Goal: Task Accomplishment & Management: Use online tool/utility

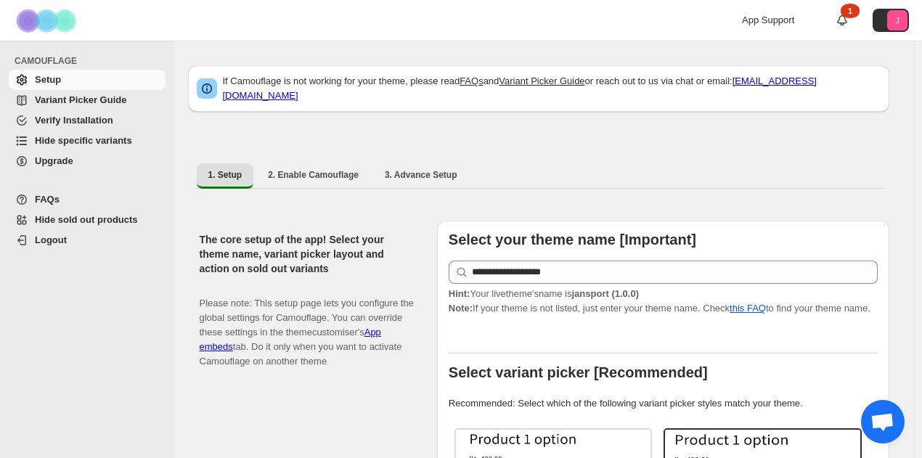
click at [71, 139] on span "Hide specific variants" at bounding box center [83, 140] width 97 height 11
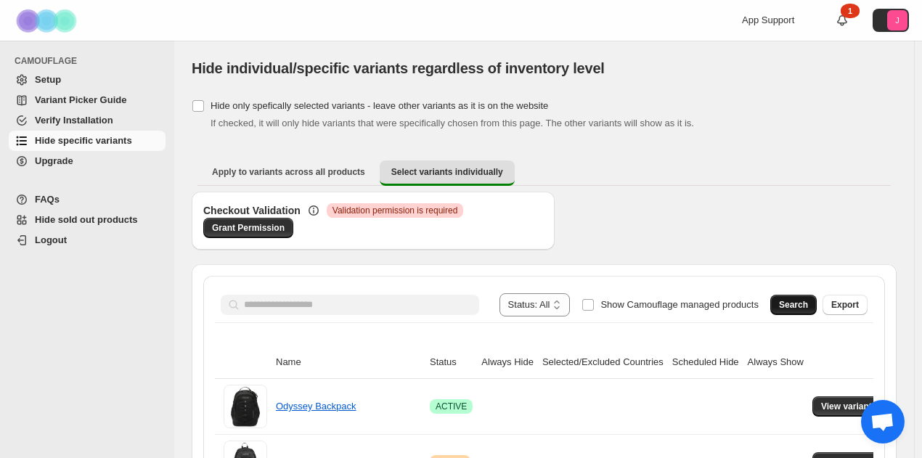
click at [789, 308] on button "Search" at bounding box center [794, 305] width 46 height 20
click at [797, 224] on div "Checkout Validation Critical Validation permission is required Grant Permission" at bounding box center [544, 228] width 705 height 73
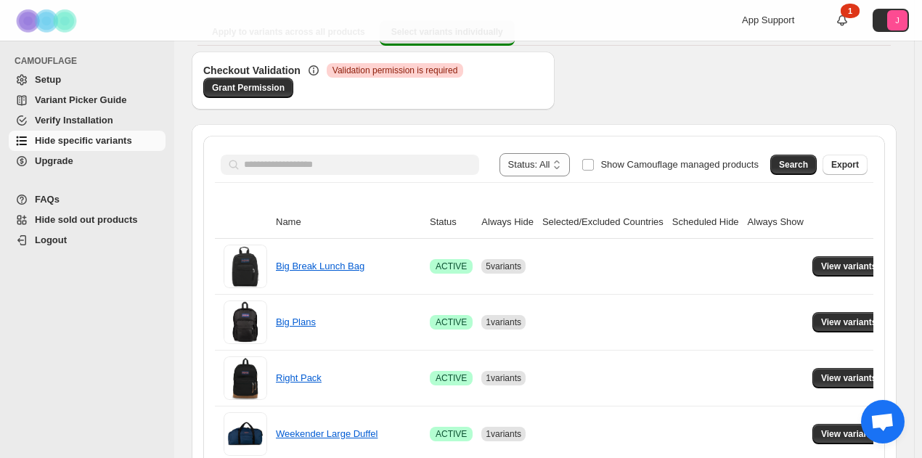
scroll to position [145, 0]
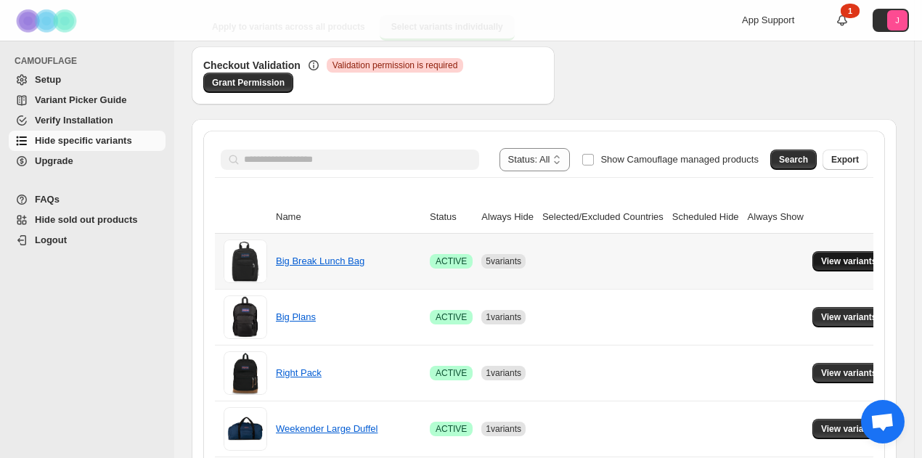
click at [840, 261] on span "View variants" at bounding box center [849, 262] width 56 height 12
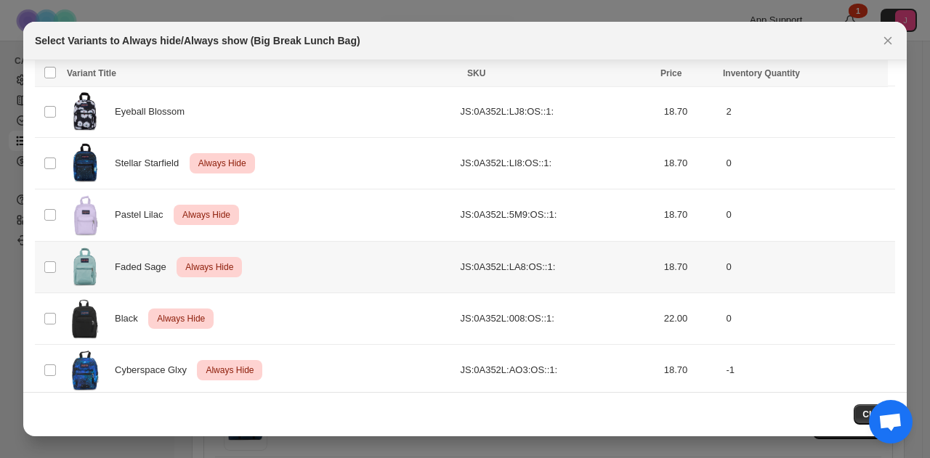
scroll to position [105, 0]
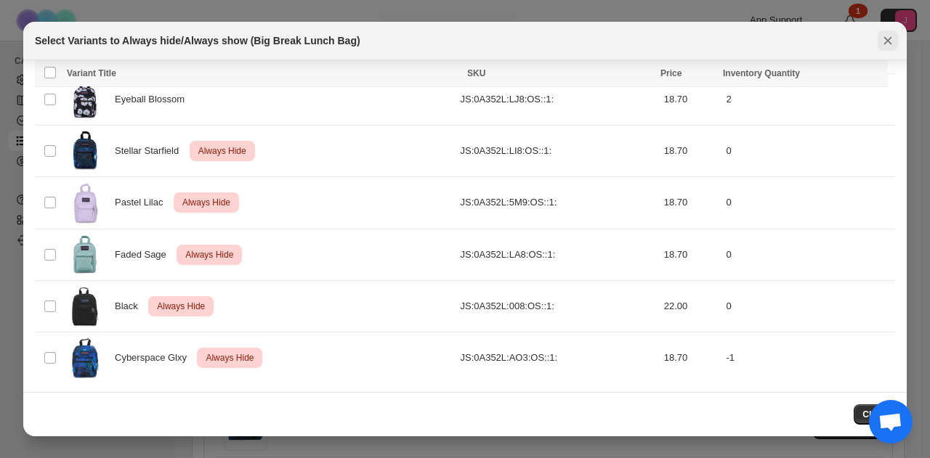
click at [892, 38] on icon "Close" at bounding box center [887, 40] width 15 height 15
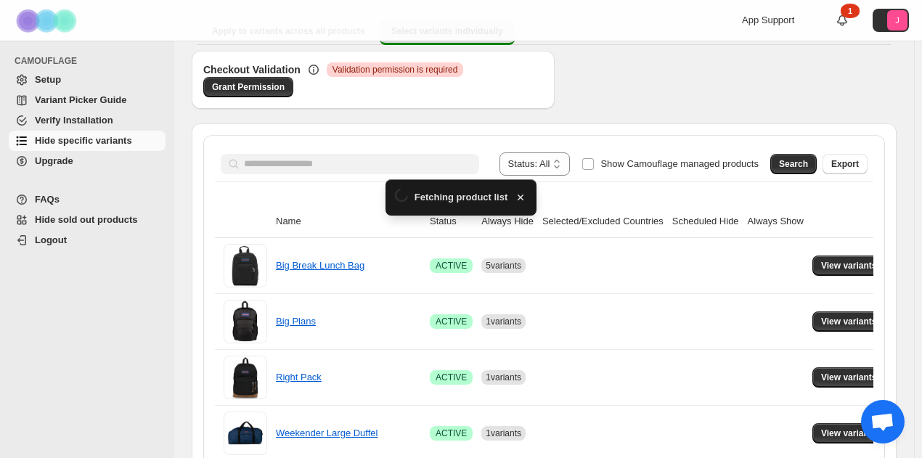
scroll to position [145, 0]
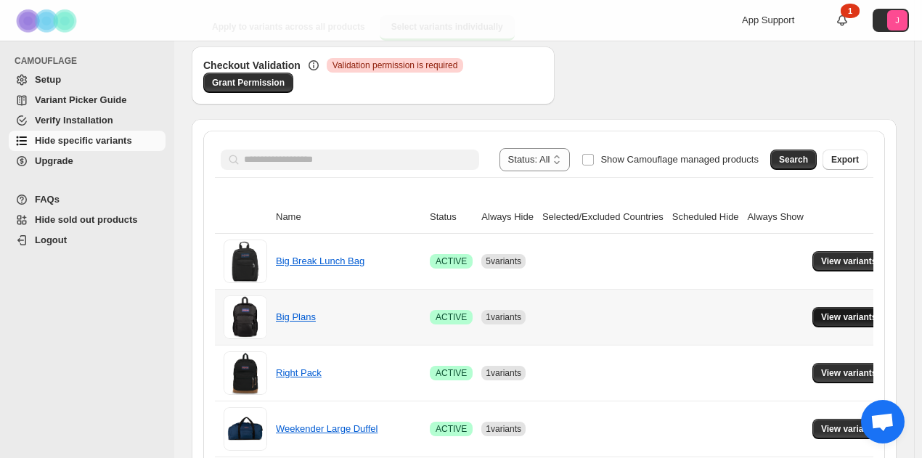
click at [821, 313] on span "View variants" at bounding box center [849, 318] width 56 height 12
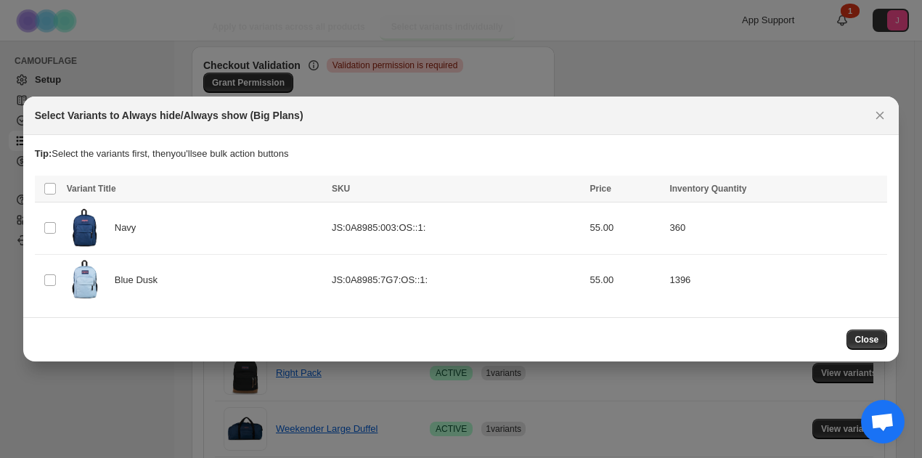
scroll to position [0, 0]
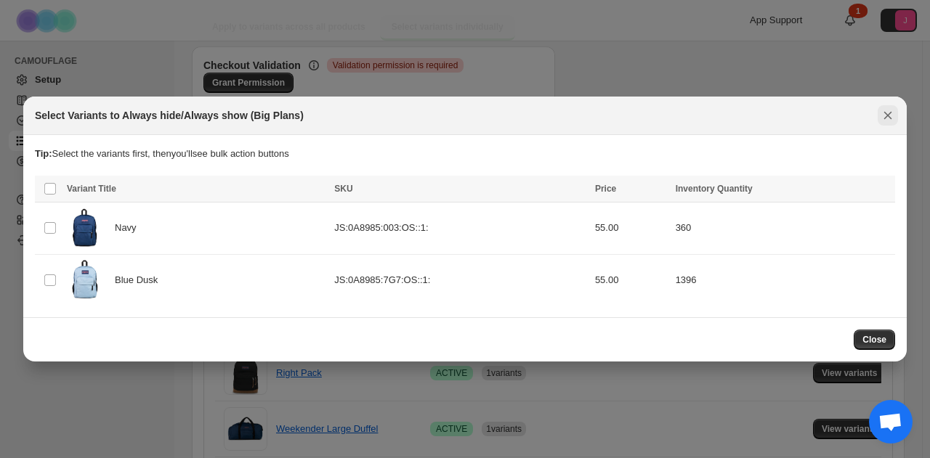
click at [885, 113] on icon "Close" at bounding box center [888, 116] width 8 height 8
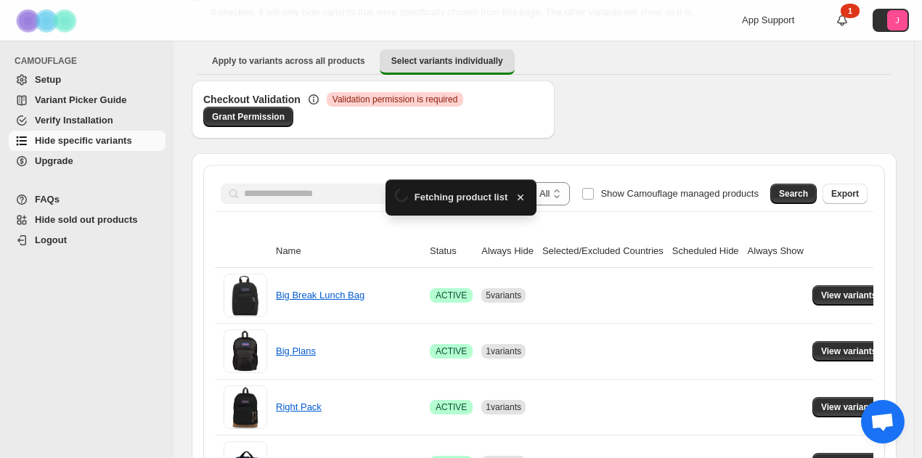
scroll to position [145, 0]
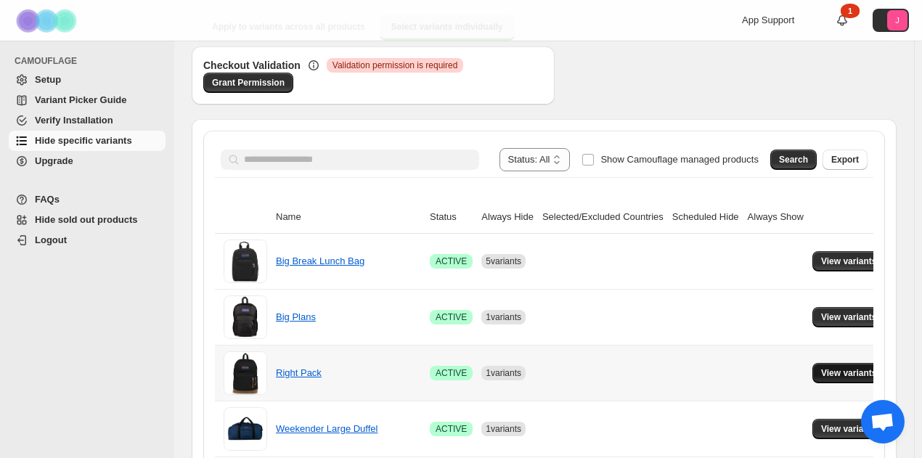
click at [813, 369] on button "View variants" at bounding box center [849, 373] width 73 height 20
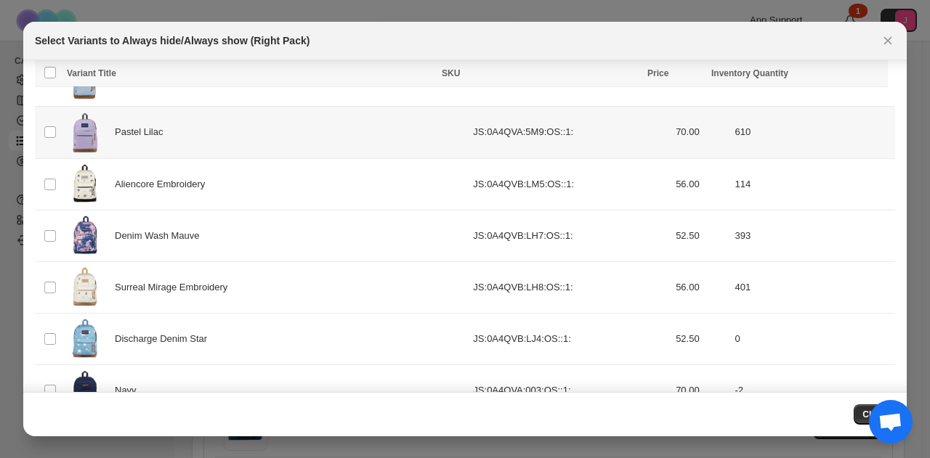
scroll to position [1082, 0]
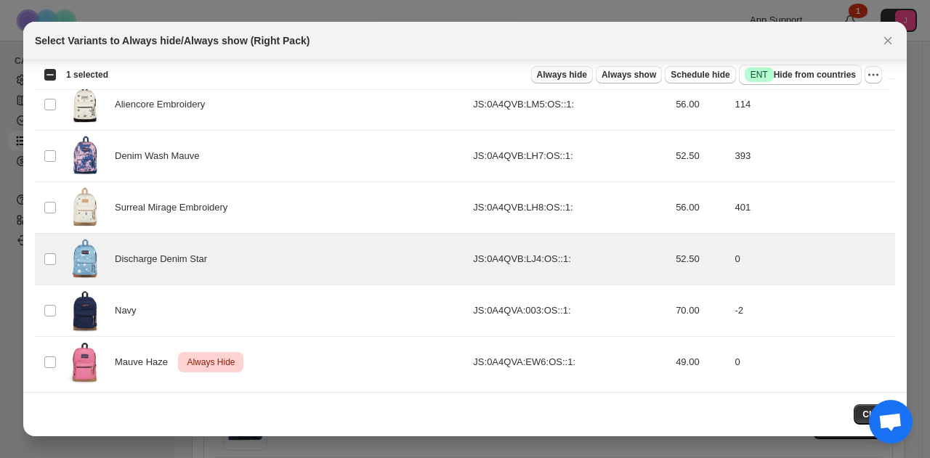
click at [572, 75] on span "Always hide" at bounding box center [562, 75] width 50 height 12
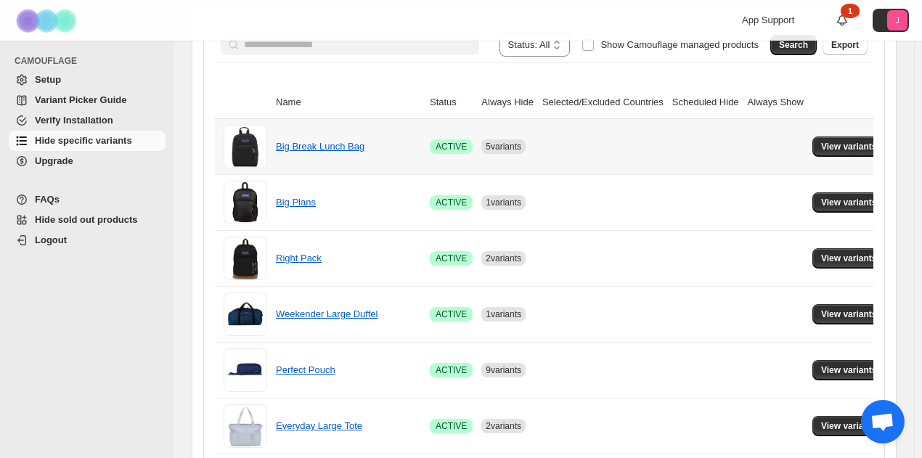
scroll to position [363, 0]
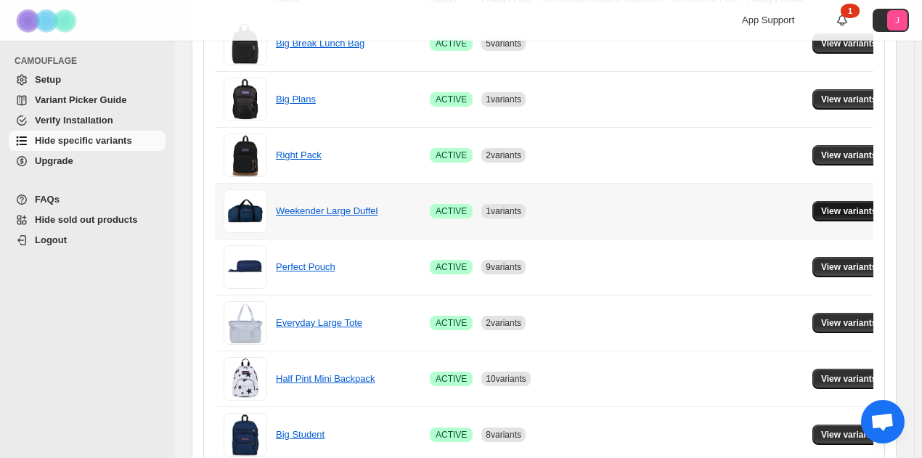
click at [852, 210] on span "View variants" at bounding box center [849, 212] width 56 height 12
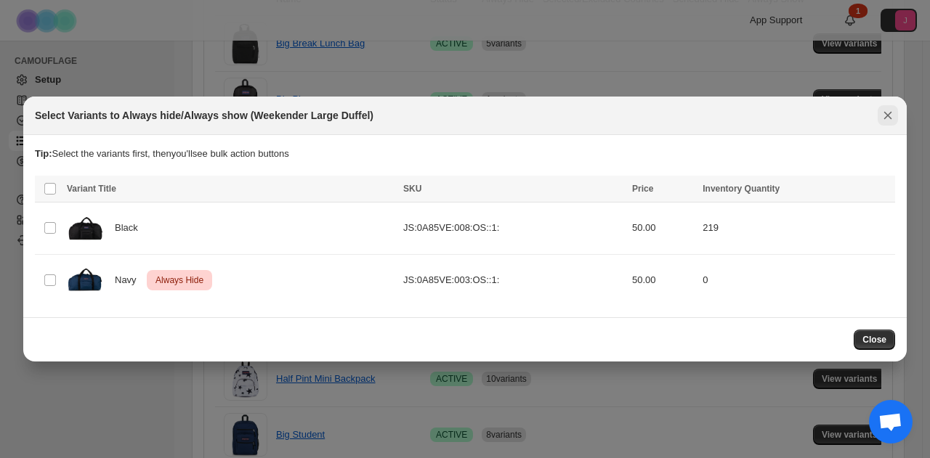
click at [890, 111] on icon "Close" at bounding box center [887, 115] width 15 height 15
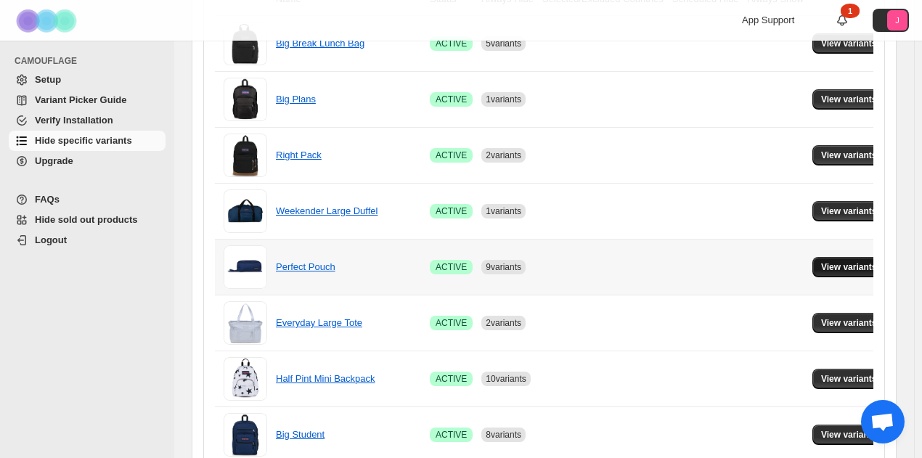
click at [818, 258] on button "View variants" at bounding box center [849, 267] width 73 height 20
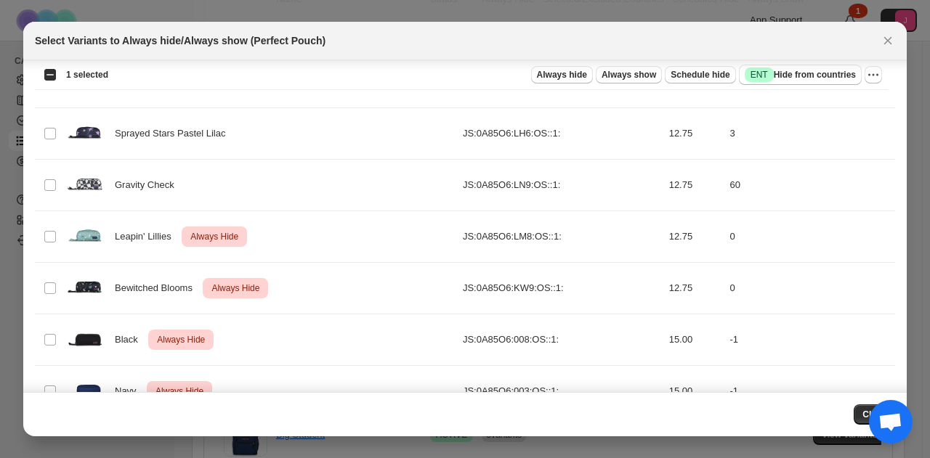
scroll to position [154, 0]
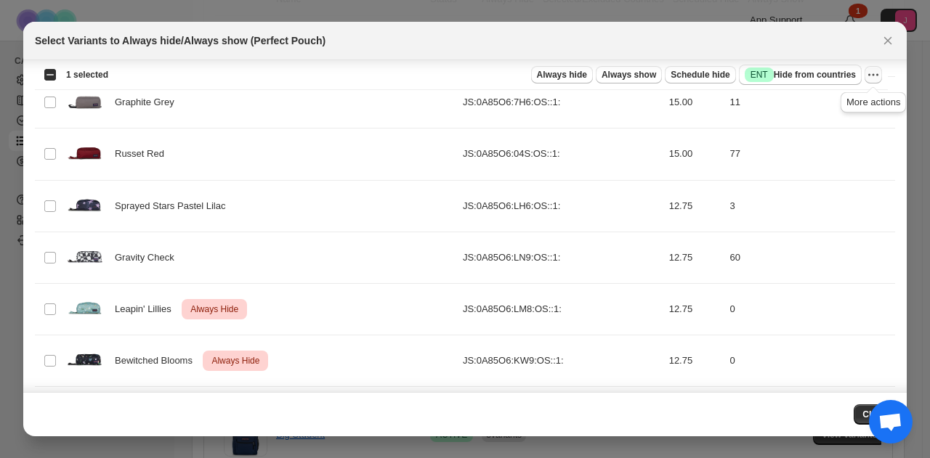
click at [877, 75] on icon "More actions" at bounding box center [877, 74] width 2 height 2
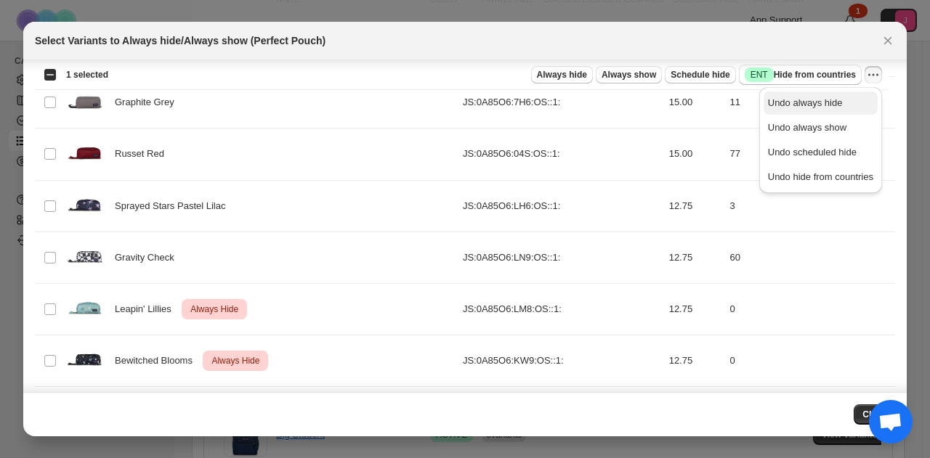
click at [845, 100] on span "Undo always hide" at bounding box center [820, 103] width 105 height 15
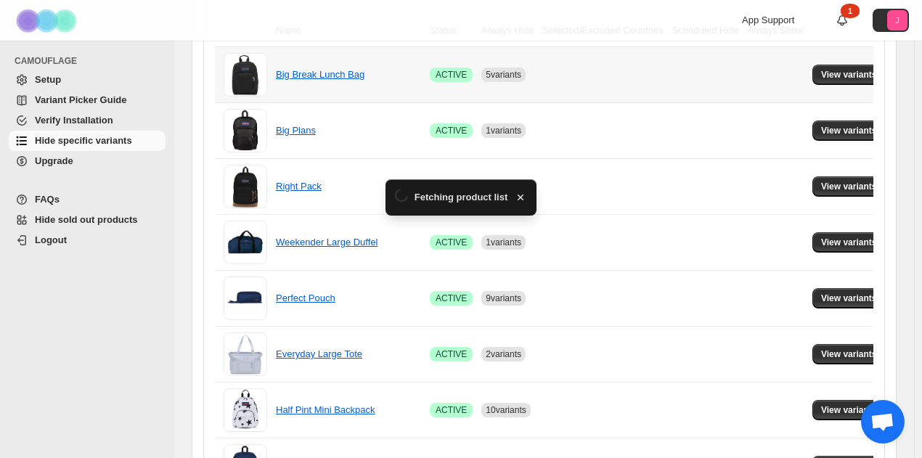
scroll to position [363, 0]
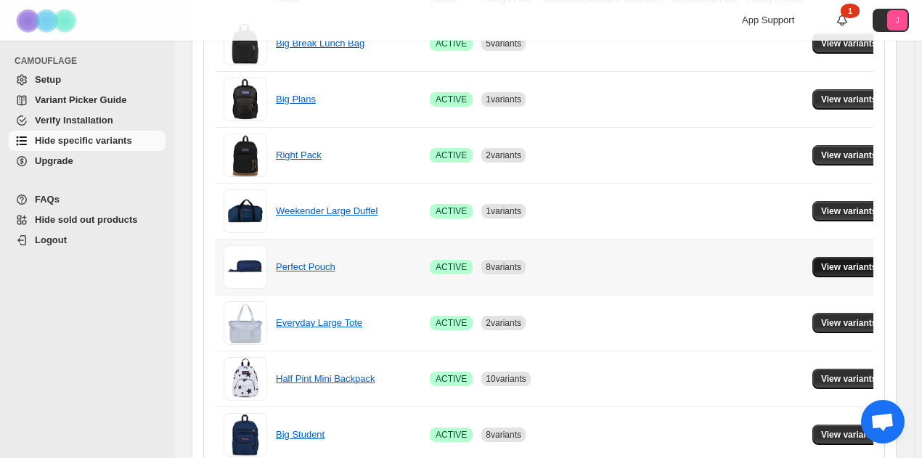
click at [824, 262] on span "View variants" at bounding box center [849, 267] width 56 height 12
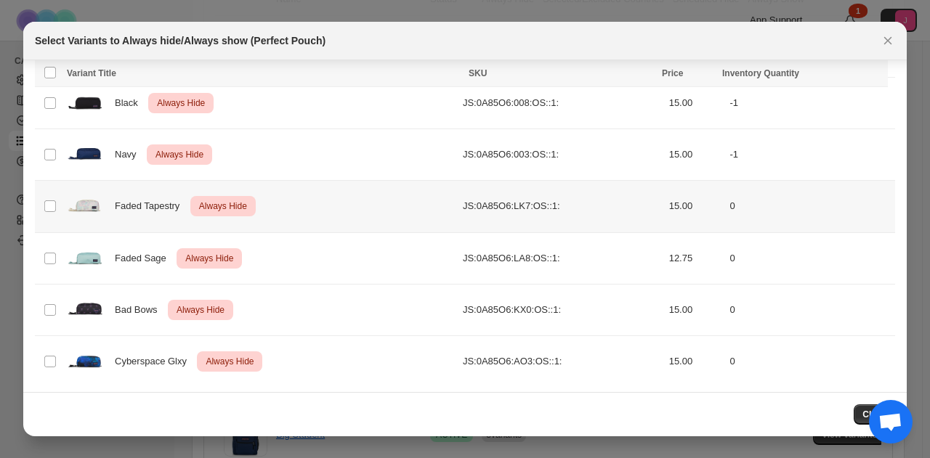
scroll to position [517, 0]
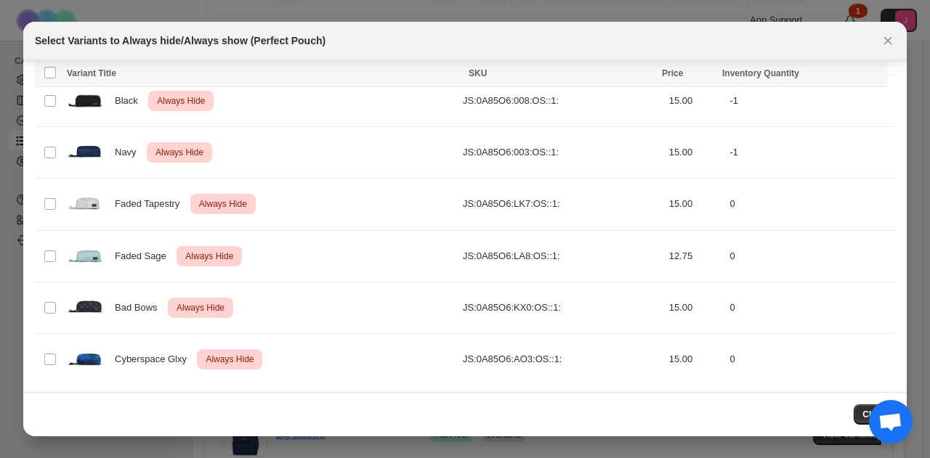
click at [893, 39] on button "Close" at bounding box center [887, 41] width 20 height 20
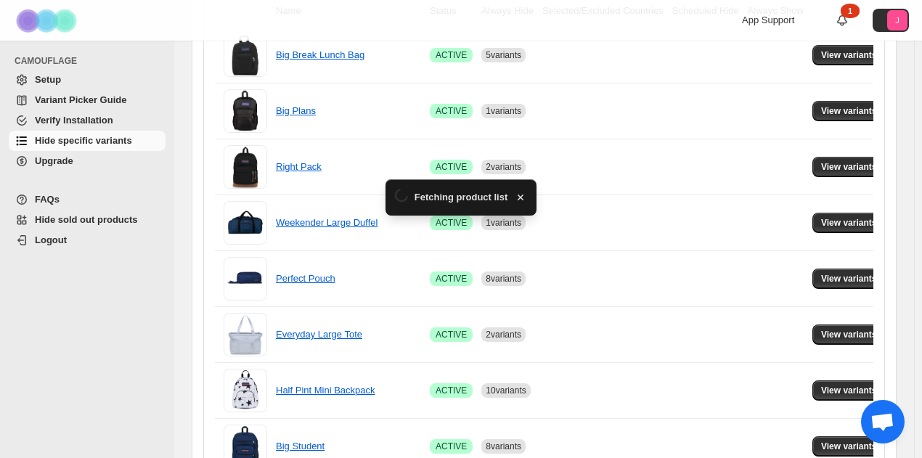
scroll to position [363, 0]
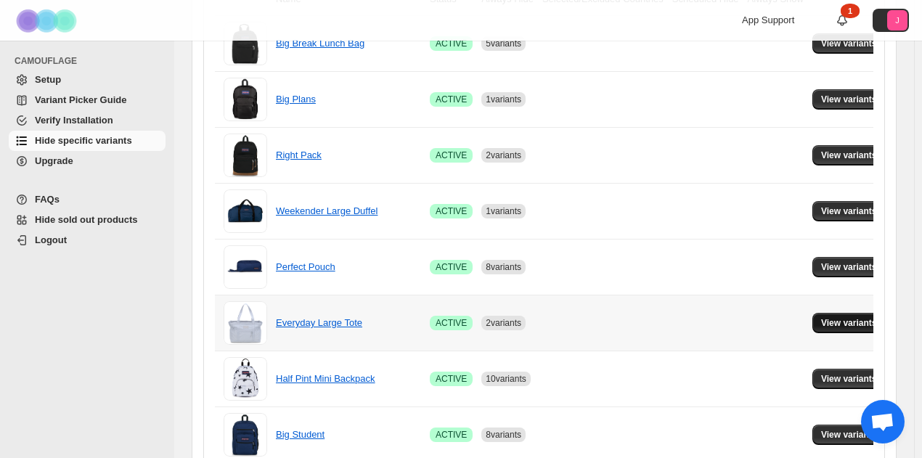
click at [851, 314] on button "View variants" at bounding box center [849, 323] width 73 height 20
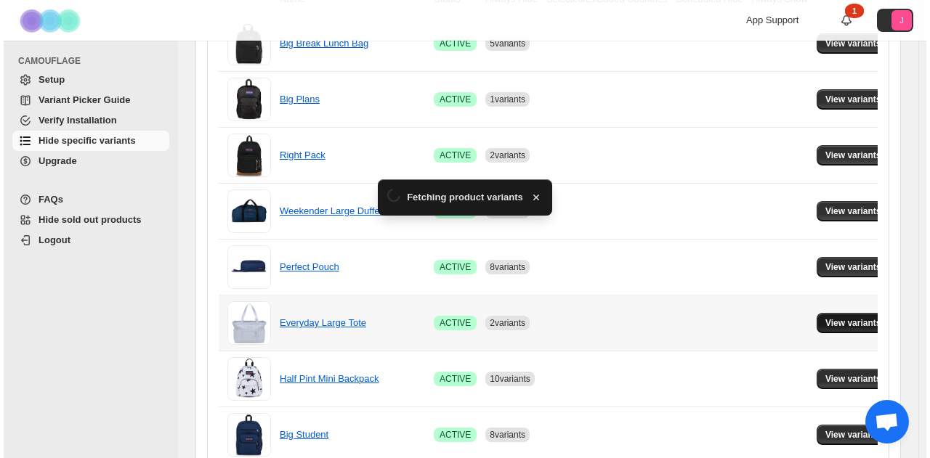
scroll to position [0, 0]
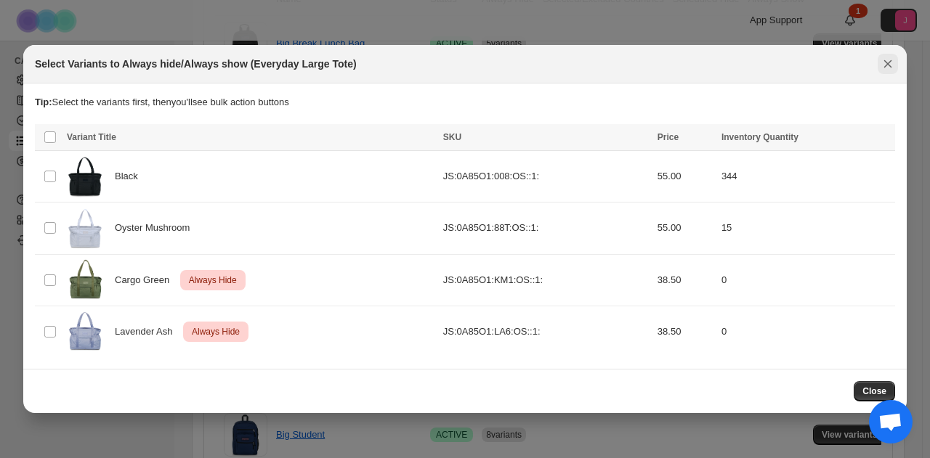
click at [892, 66] on icon "Close" at bounding box center [887, 64] width 15 height 15
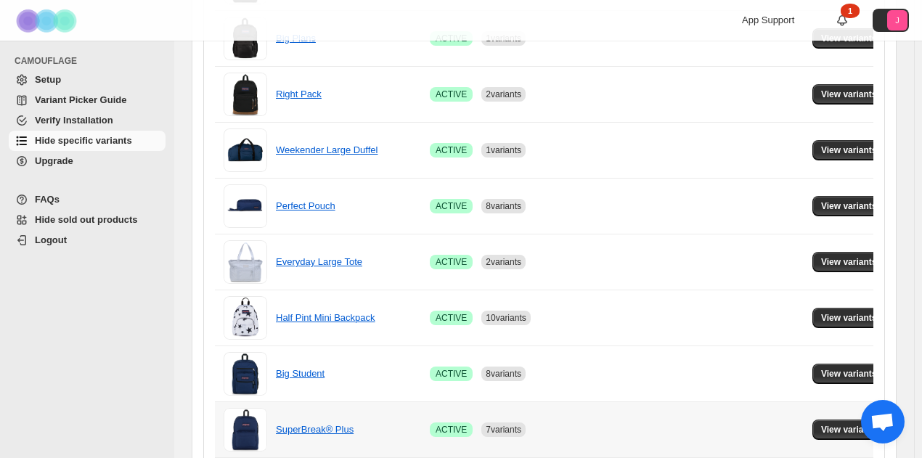
scroll to position [508, 0]
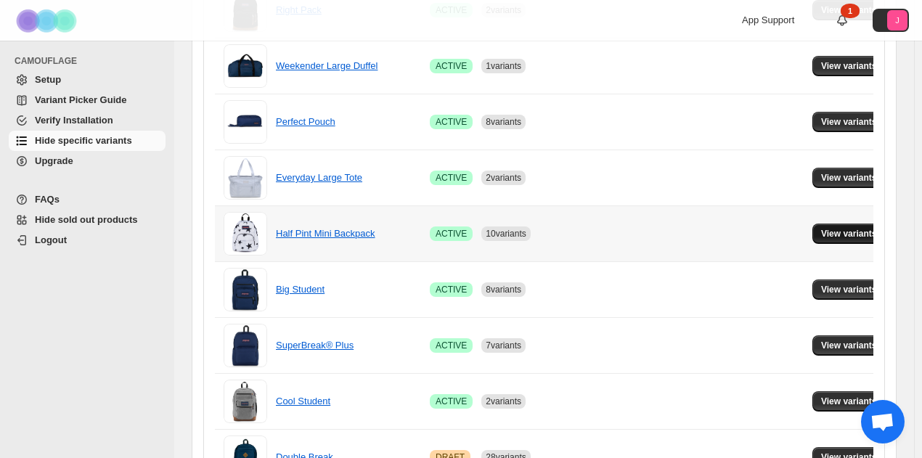
click at [821, 228] on span "View variants" at bounding box center [849, 234] width 56 height 12
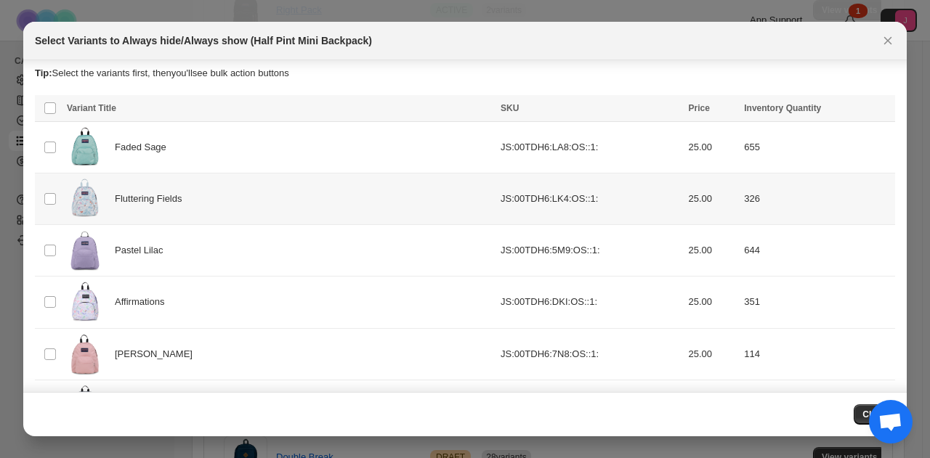
scroll to position [0, 0]
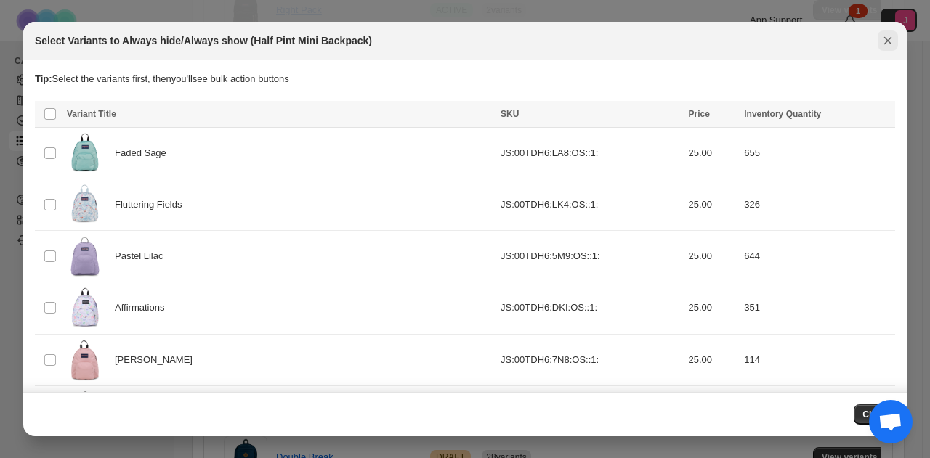
click at [885, 36] on icon "Close" at bounding box center [887, 40] width 15 height 15
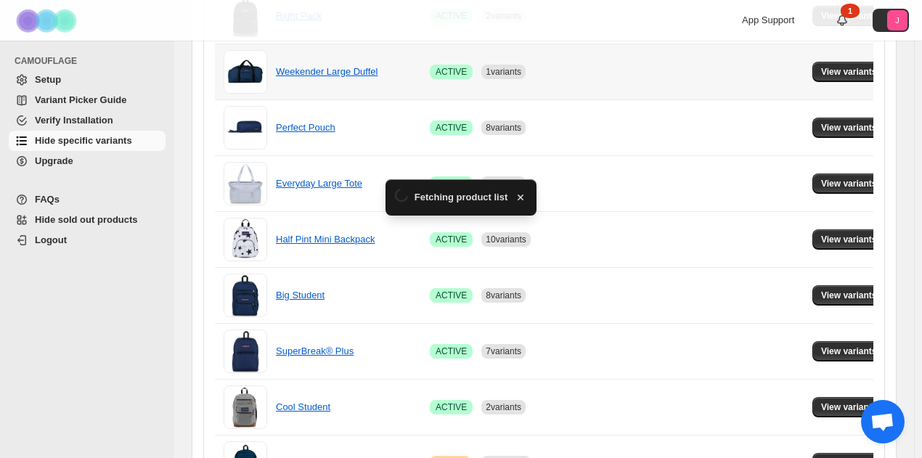
scroll to position [508, 0]
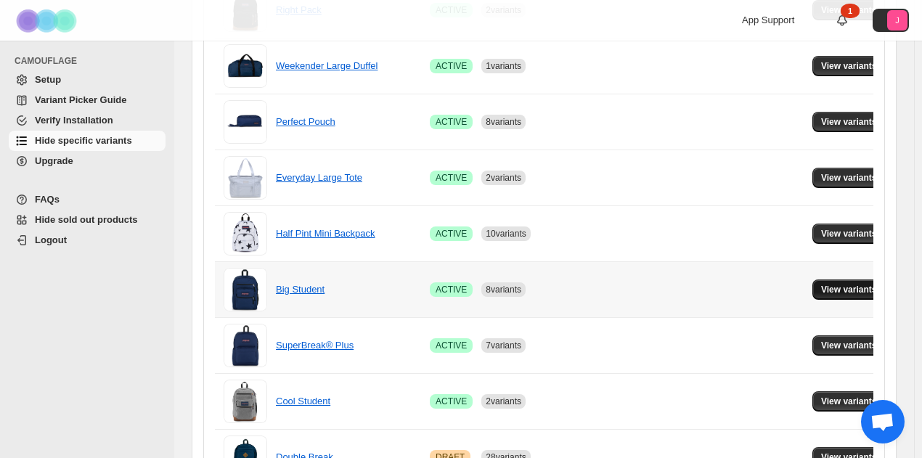
click at [821, 290] on span "View variants" at bounding box center [849, 290] width 56 height 12
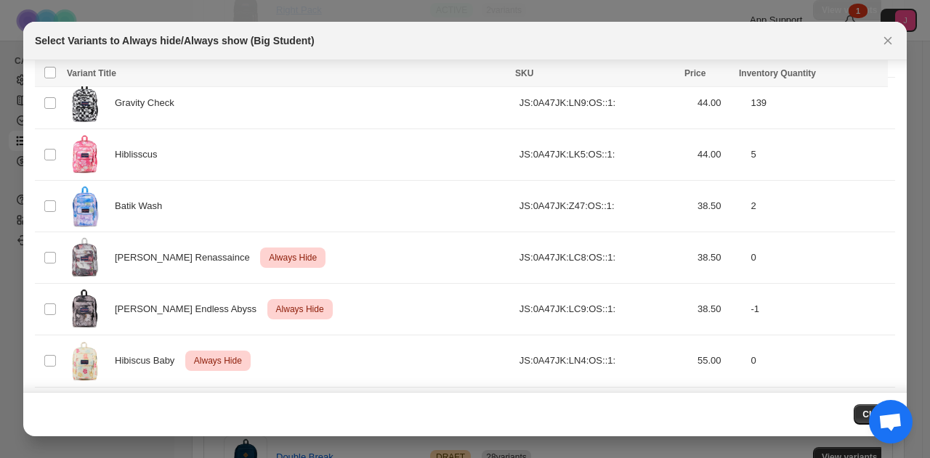
scroll to position [1152, 0]
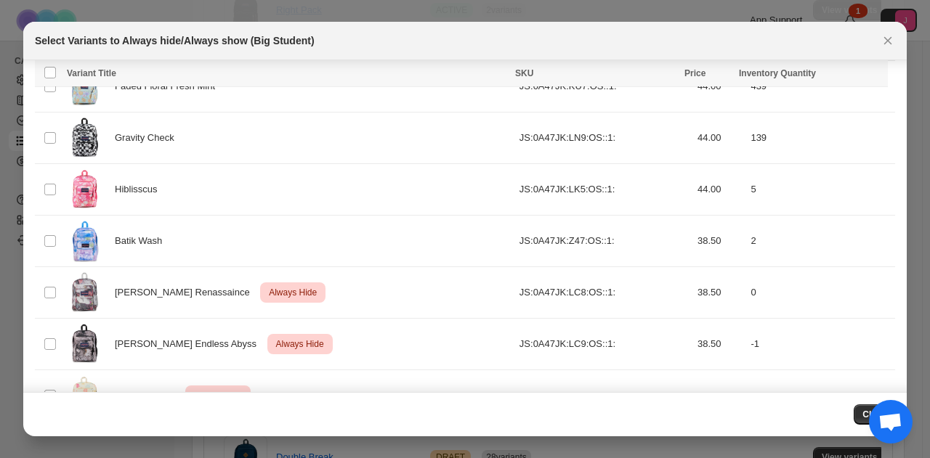
click at [824, 43] on div "Select Variants to Always hide/Always show (Big Student)" at bounding box center [452, 40] width 834 height 15
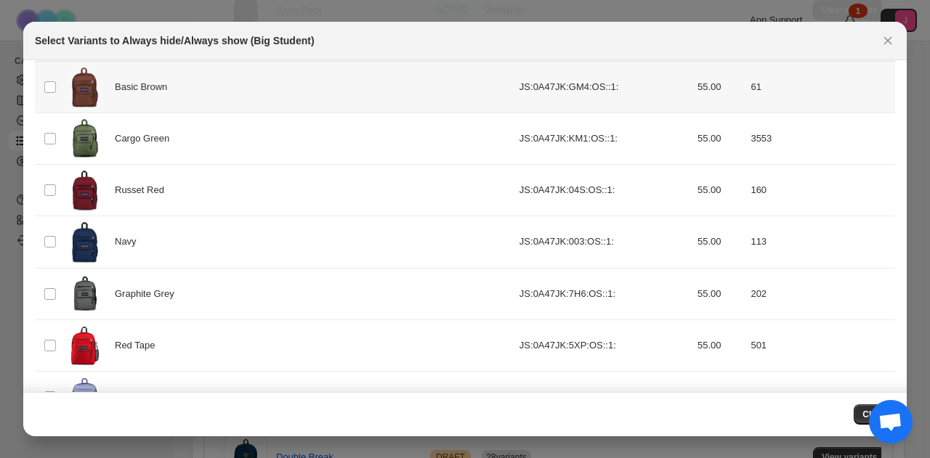
scroll to position [0, 0]
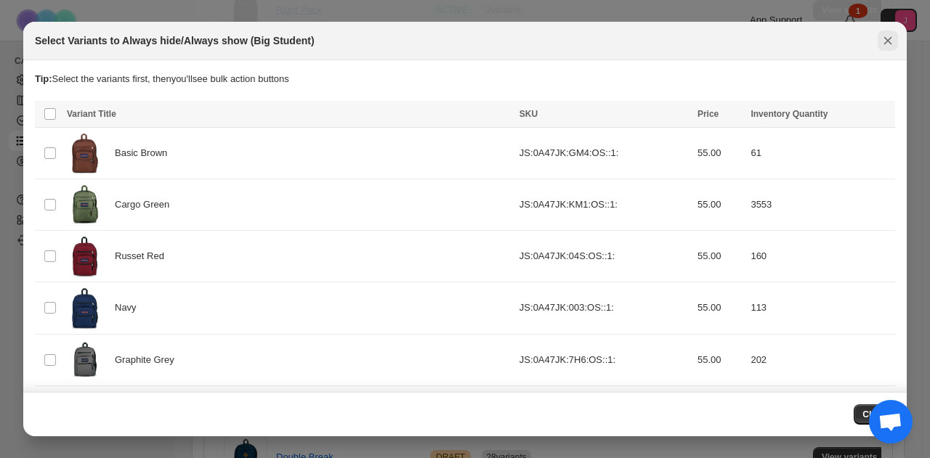
click at [884, 48] on button "Close" at bounding box center [887, 41] width 20 height 20
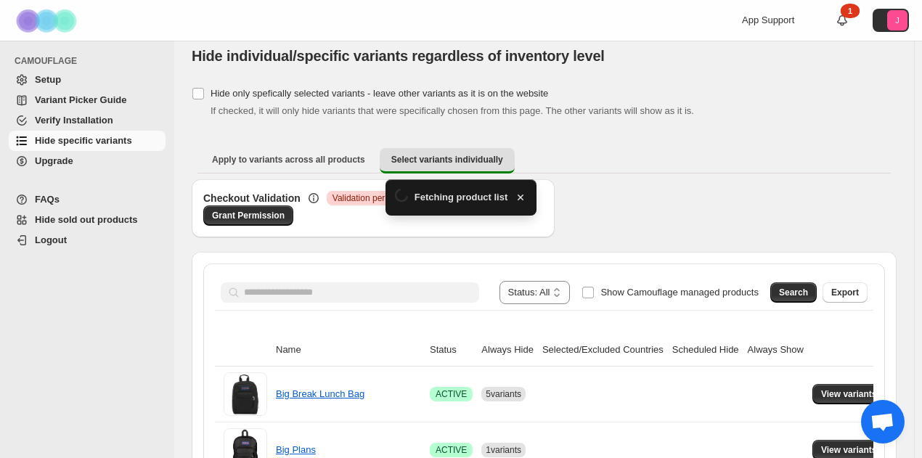
scroll to position [508, 0]
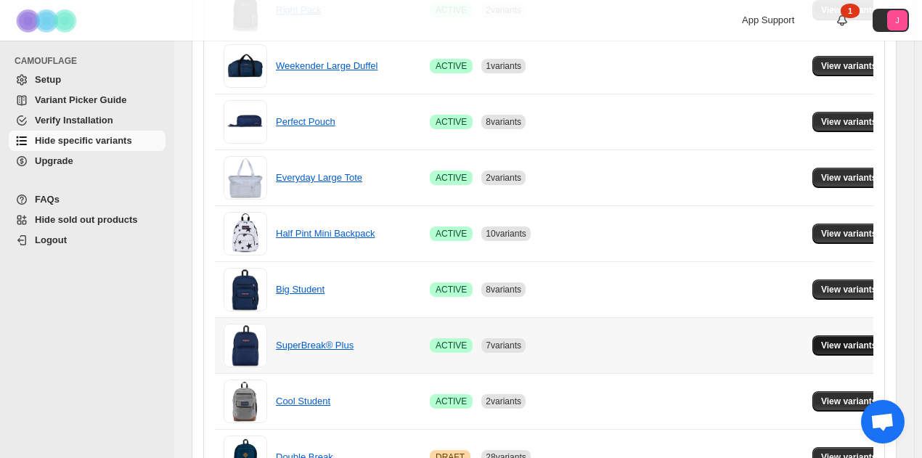
click at [821, 341] on span "View variants" at bounding box center [849, 346] width 56 height 12
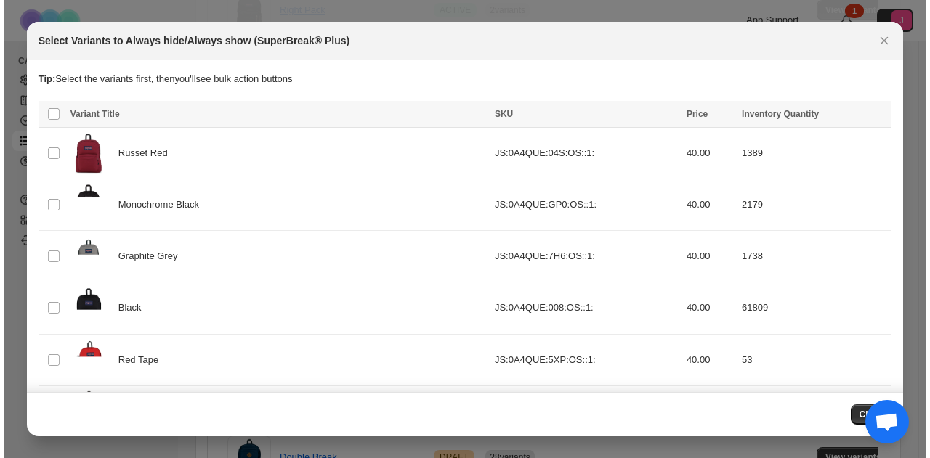
scroll to position [0, 0]
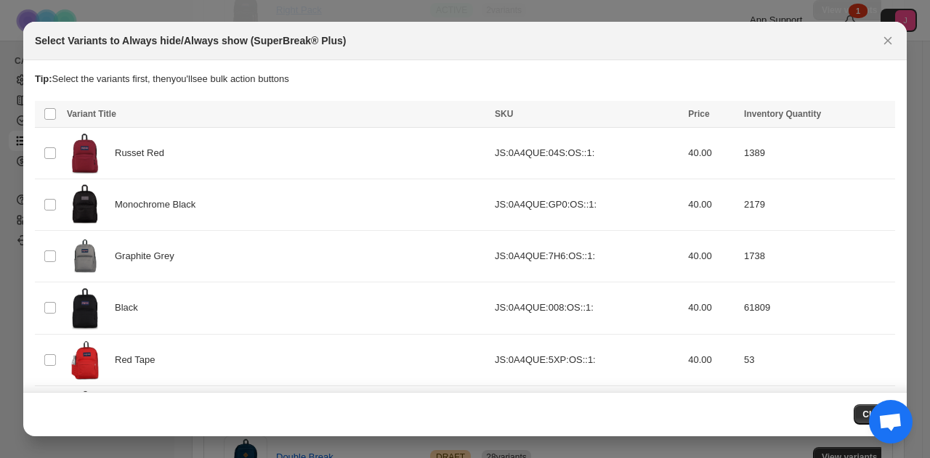
click at [854, 79] on p "Tip: Select the variants first, then you'll see bulk action buttons" at bounding box center [465, 79] width 860 height 15
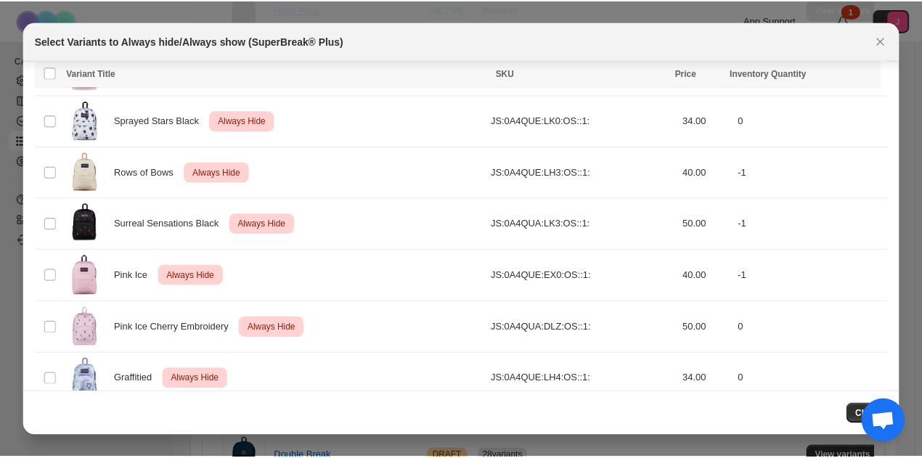
scroll to position [1751, 0]
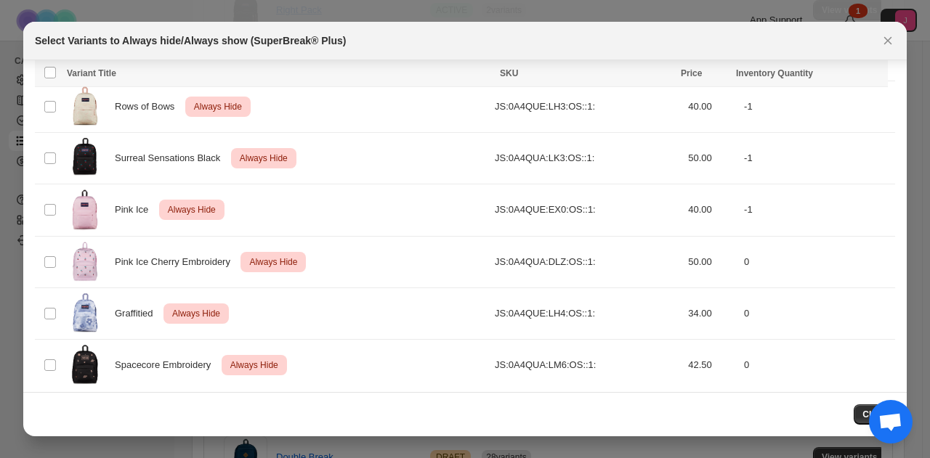
click at [883, 52] on div "Select Variants to Always hide/Always show (SuperBreak® Plus)" at bounding box center [464, 41] width 883 height 38
click at [883, 44] on icon "Close" at bounding box center [887, 40] width 15 height 15
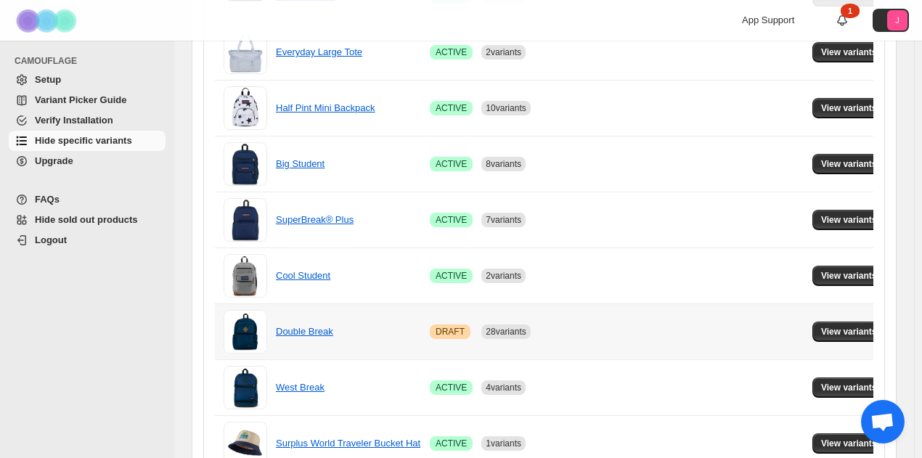
scroll to position [654, 0]
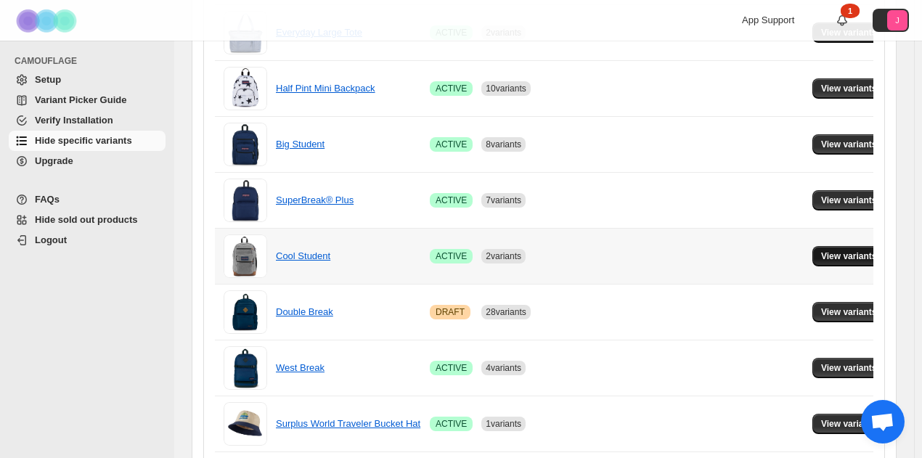
click at [821, 258] on span "View variants" at bounding box center [849, 257] width 56 height 12
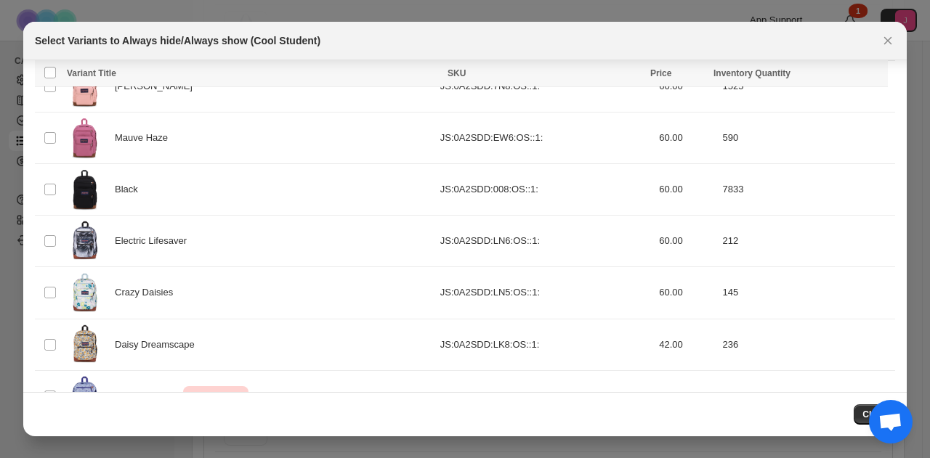
scroll to position [517, 0]
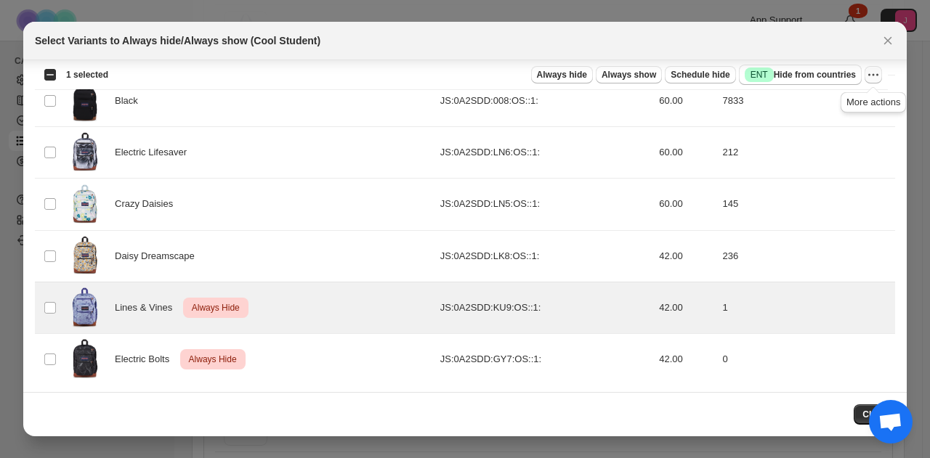
click at [867, 74] on icon "More actions" at bounding box center [873, 75] width 15 height 15
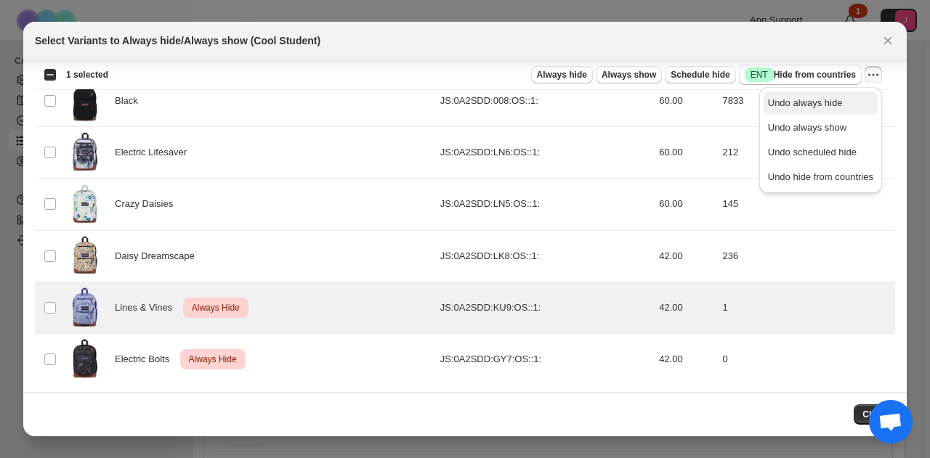
click at [832, 105] on span "Undo always hide" at bounding box center [805, 102] width 75 height 11
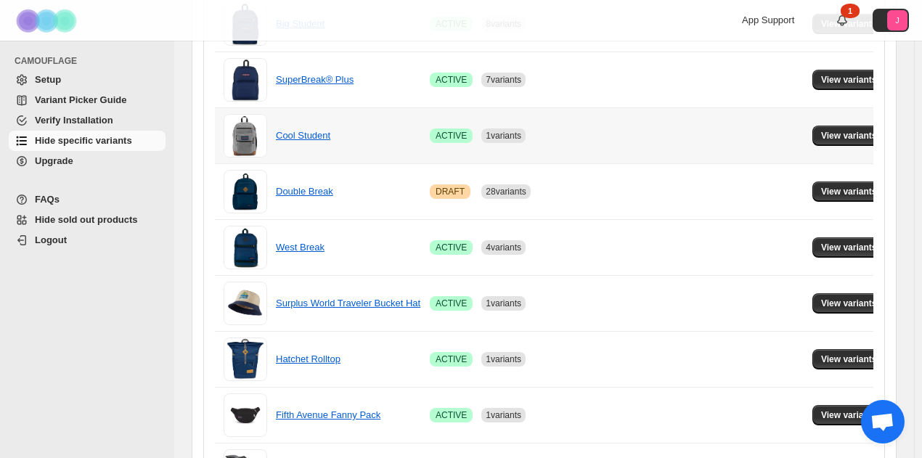
scroll to position [799, 0]
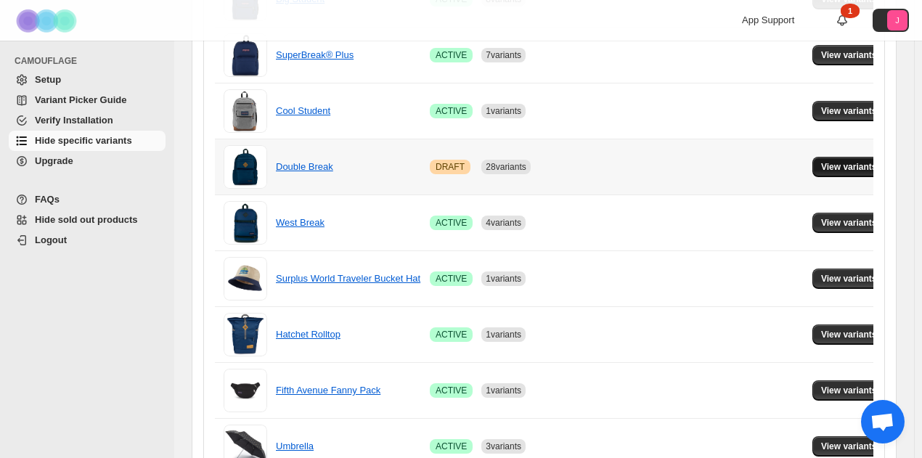
click at [821, 168] on span "View variants" at bounding box center [849, 167] width 56 height 12
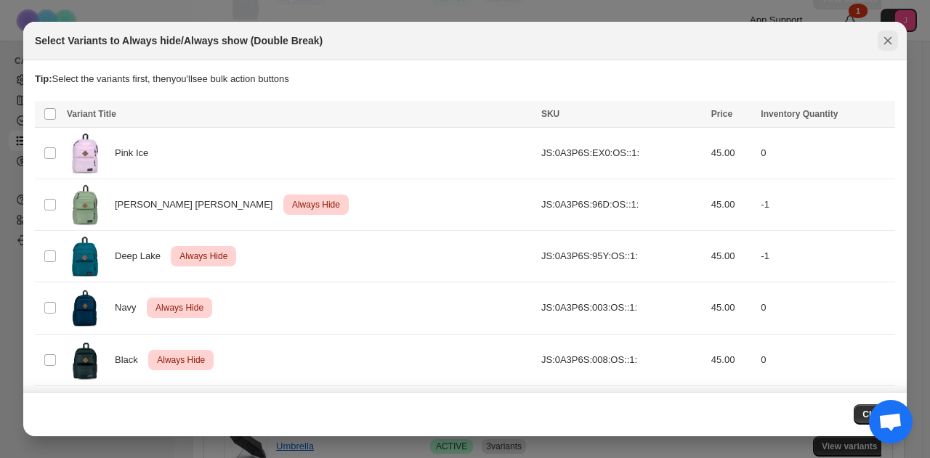
click at [884, 43] on icon "Close" at bounding box center [887, 40] width 15 height 15
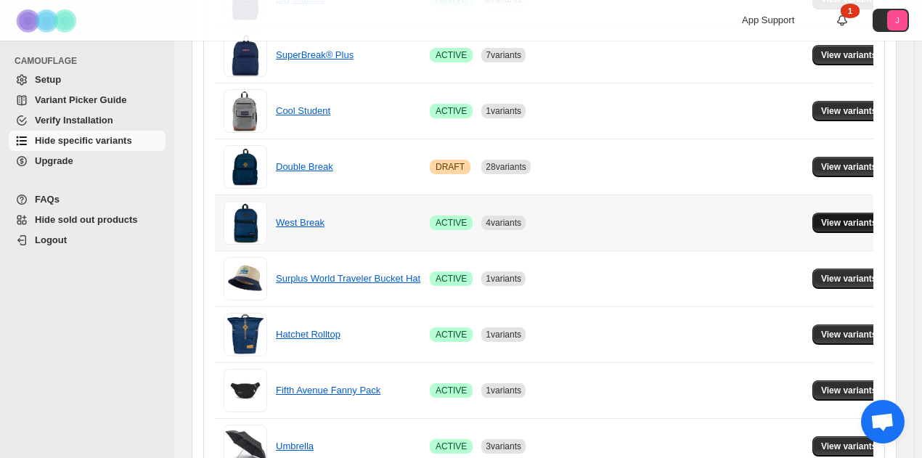
click at [813, 227] on button "View variants" at bounding box center [849, 223] width 73 height 20
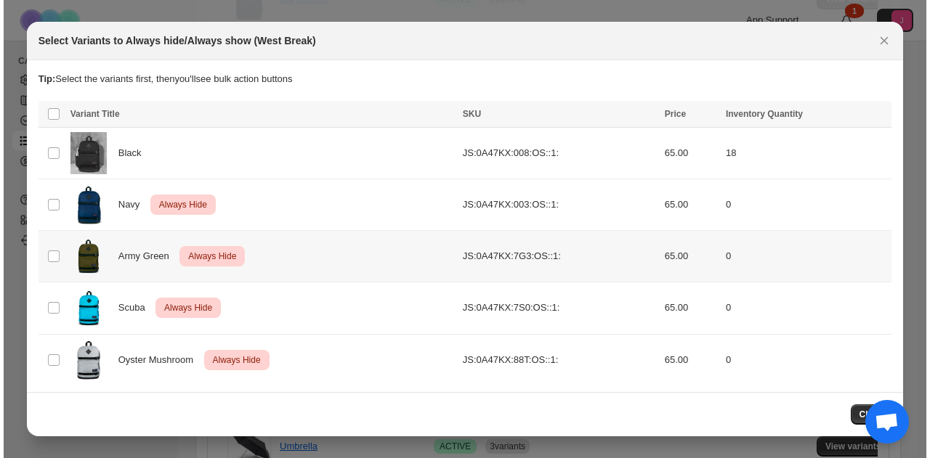
scroll to position [0, 0]
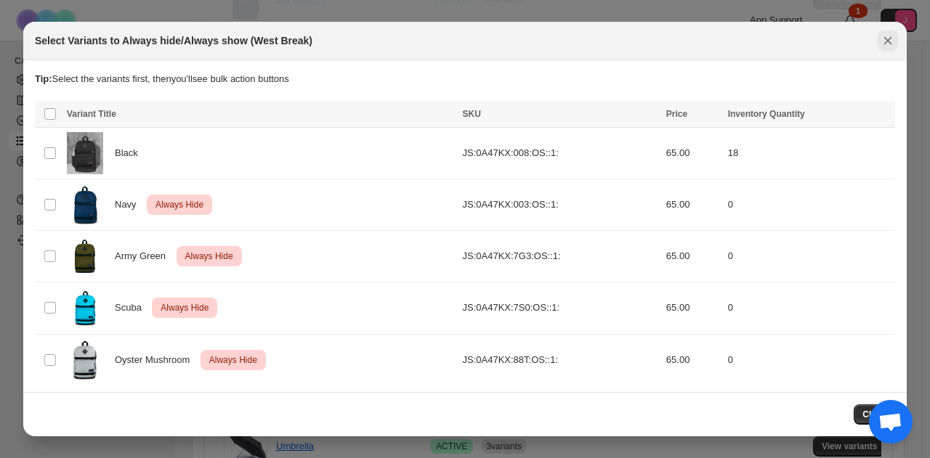
click at [882, 40] on icon "Close" at bounding box center [887, 40] width 15 height 15
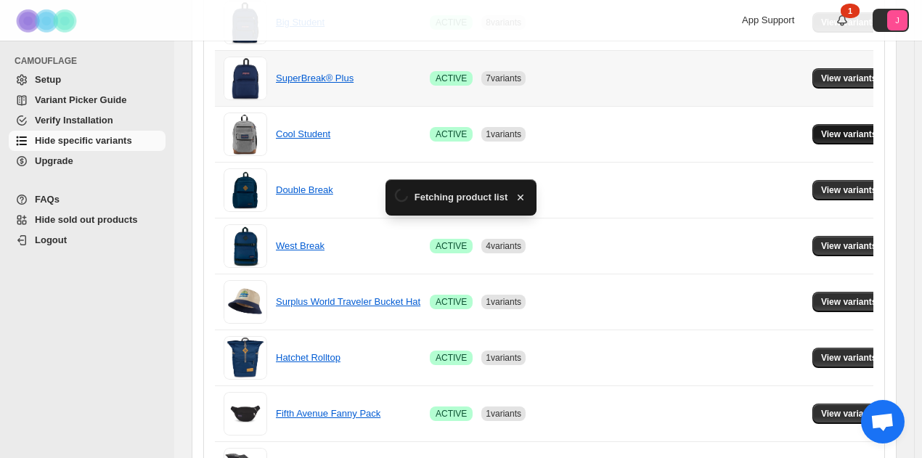
scroll to position [799, 0]
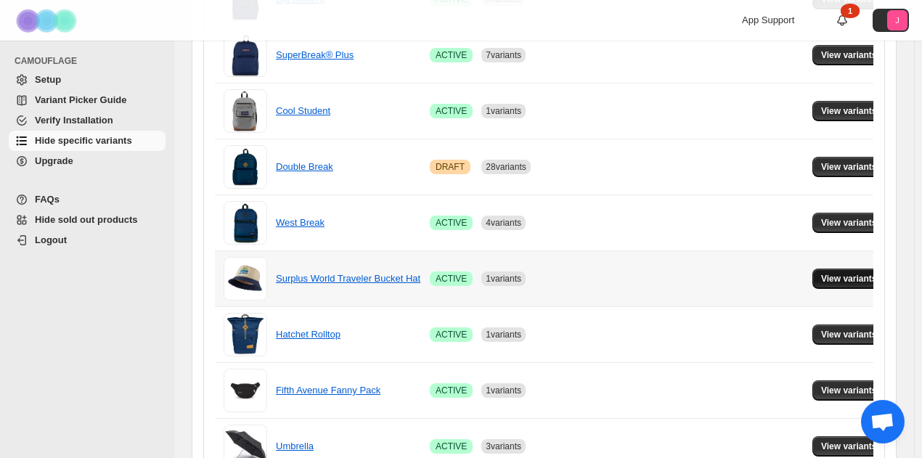
click at [824, 273] on span "View variants" at bounding box center [849, 279] width 56 height 12
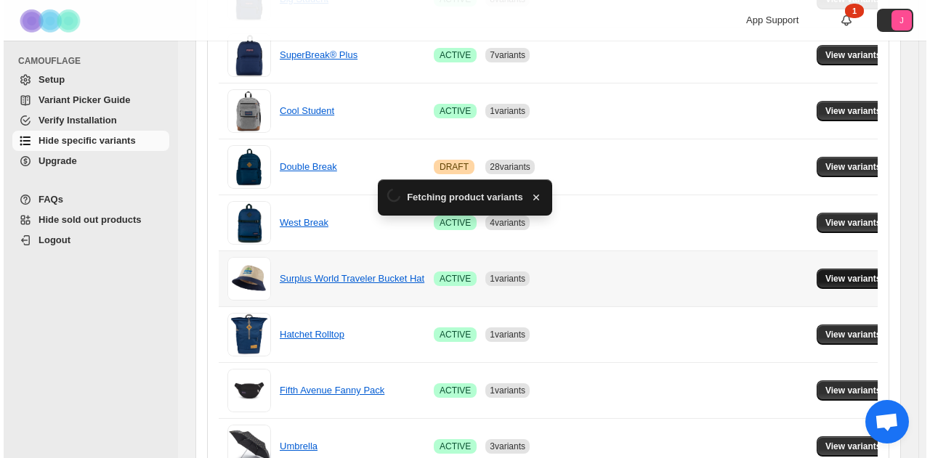
scroll to position [0, 0]
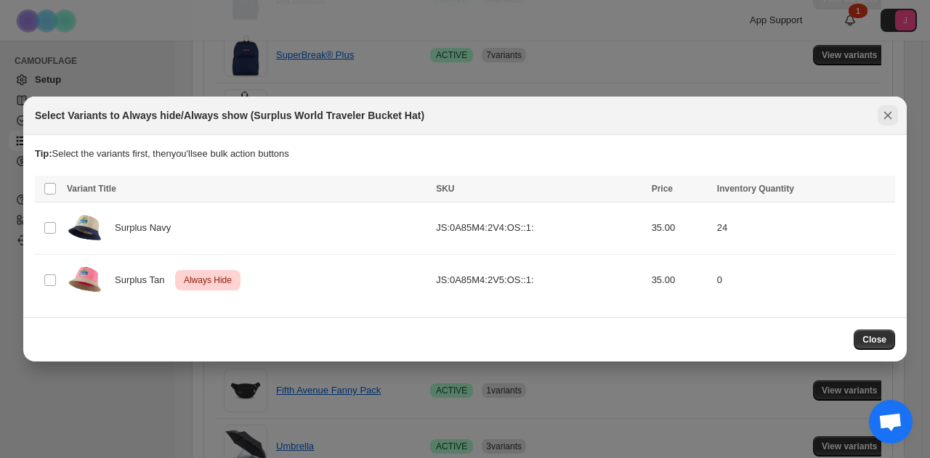
click at [878, 115] on button "Close" at bounding box center [887, 115] width 20 height 20
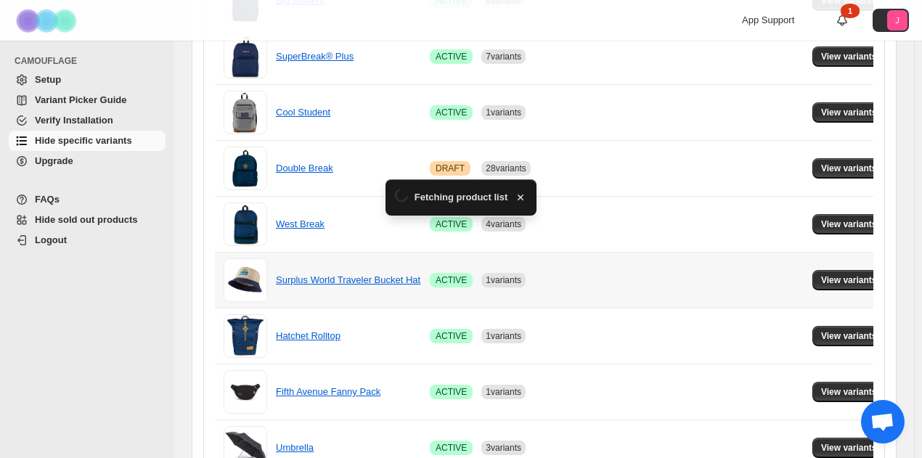
scroll to position [799, 0]
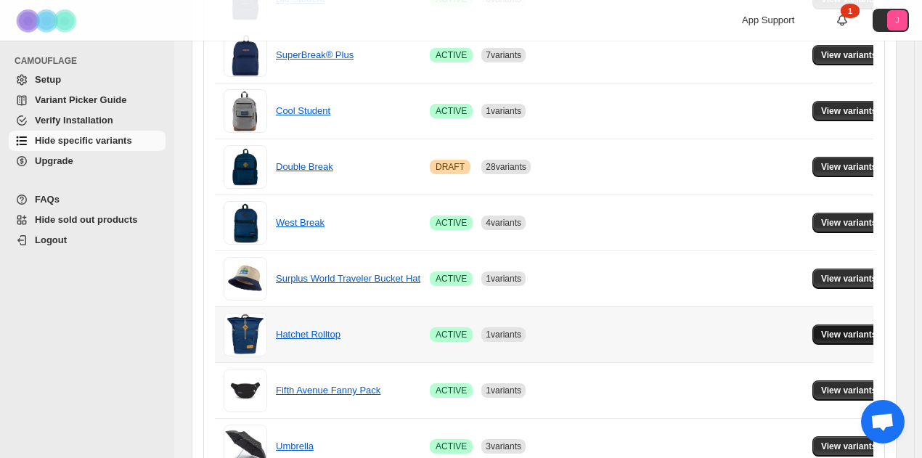
click at [821, 329] on span "View variants" at bounding box center [849, 335] width 56 height 12
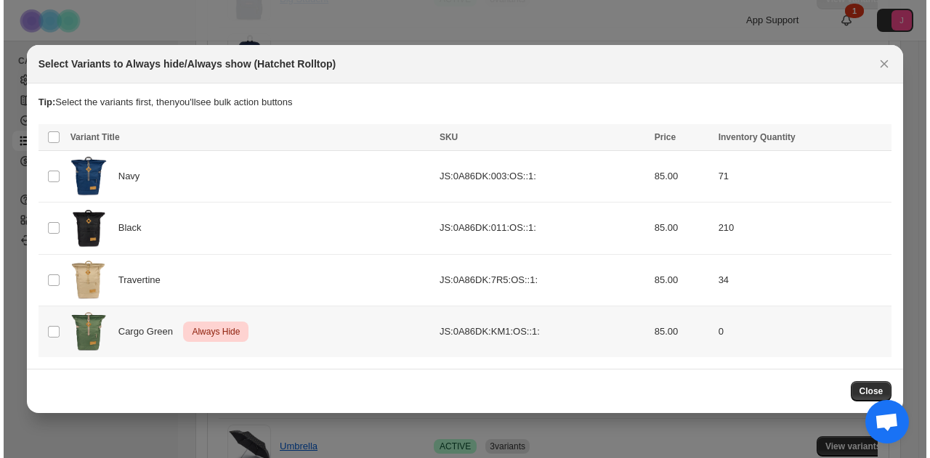
scroll to position [0, 0]
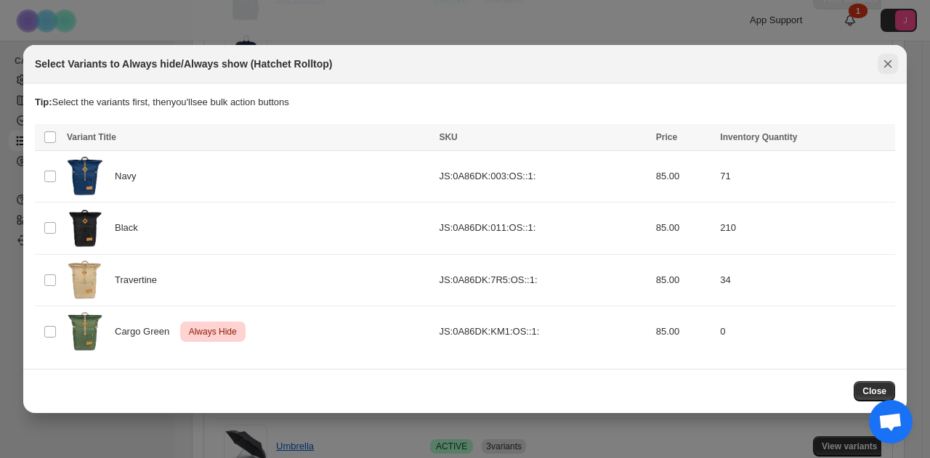
click at [884, 64] on icon "Close" at bounding box center [887, 64] width 15 height 15
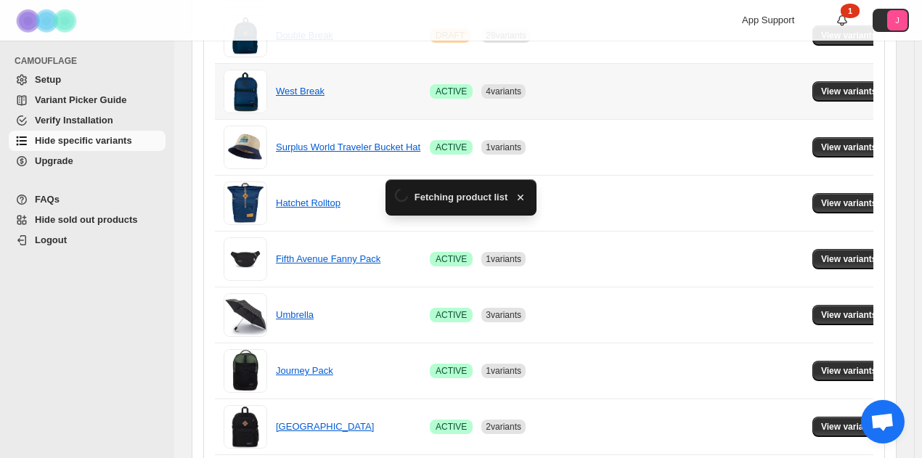
scroll to position [944, 0]
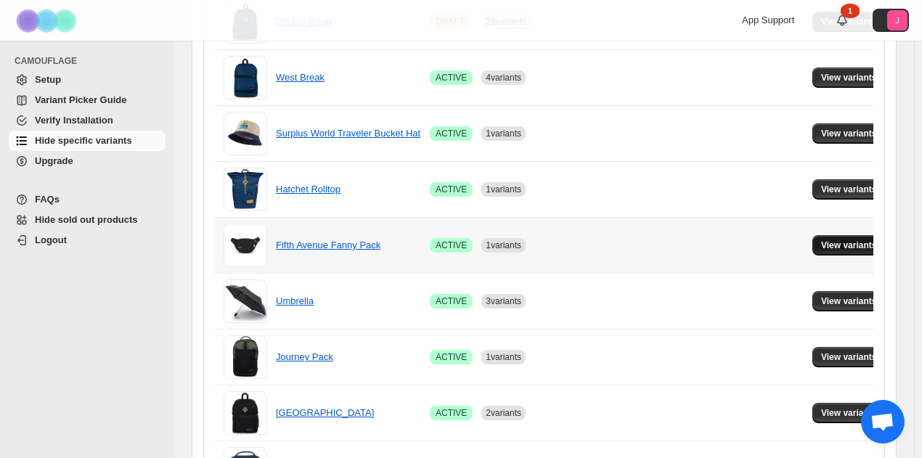
click at [821, 240] on span "View variants" at bounding box center [849, 246] width 56 height 12
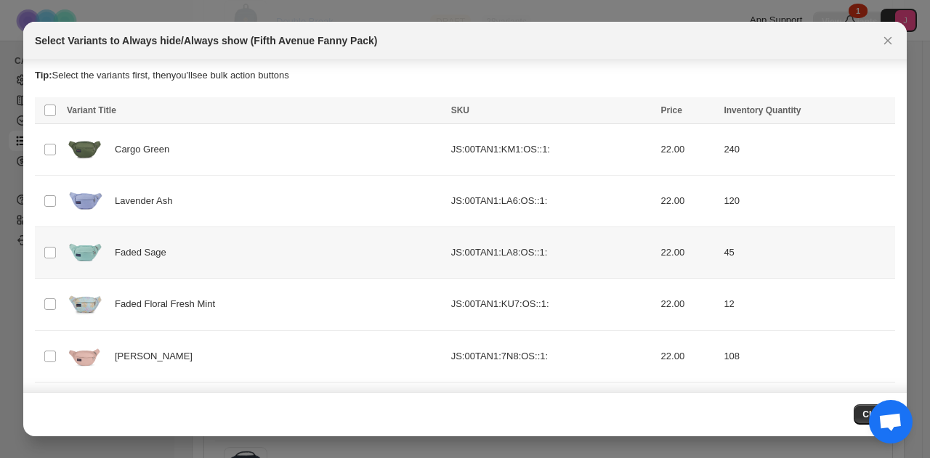
scroll to position [0, 0]
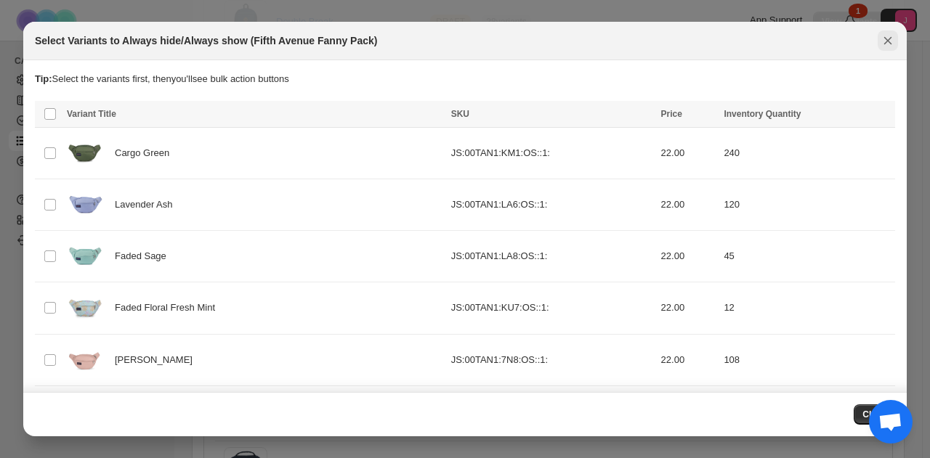
click at [894, 42] on icon "Close" at bounding box center [887, 40] width 15 height 15
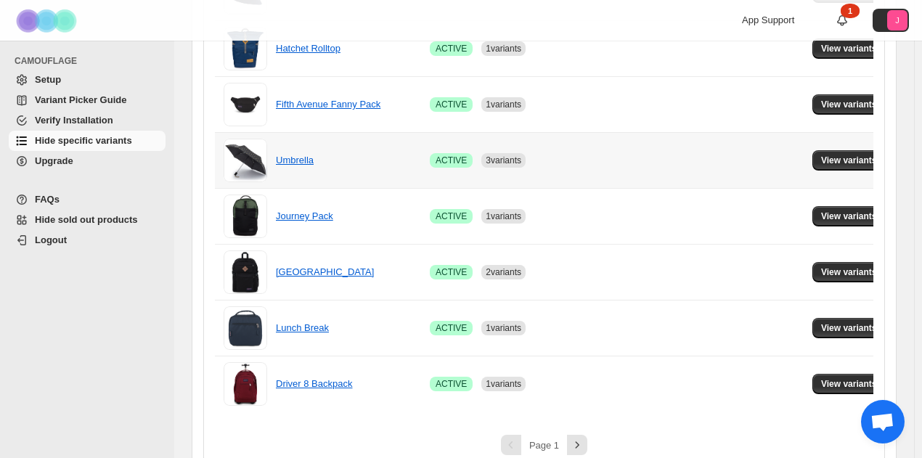
scroll to position [1089, 0]
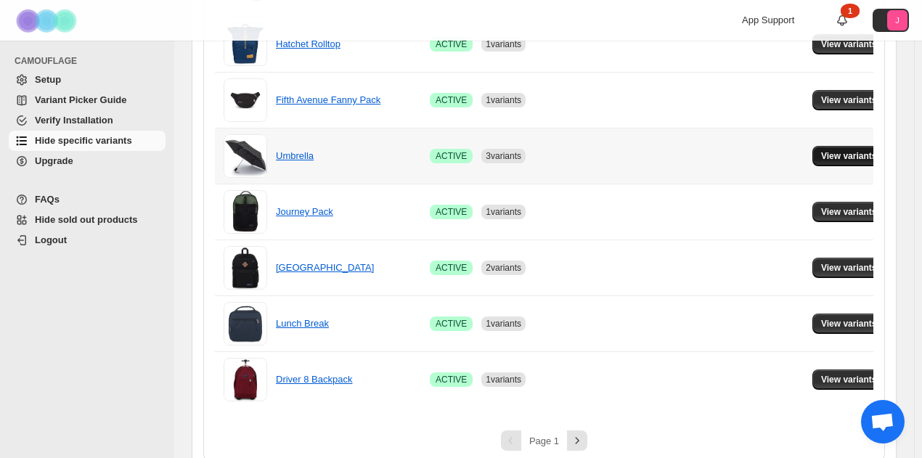
click at [853, 146] on button "View variants" at bounding box center [849, 156] width 73 height 20
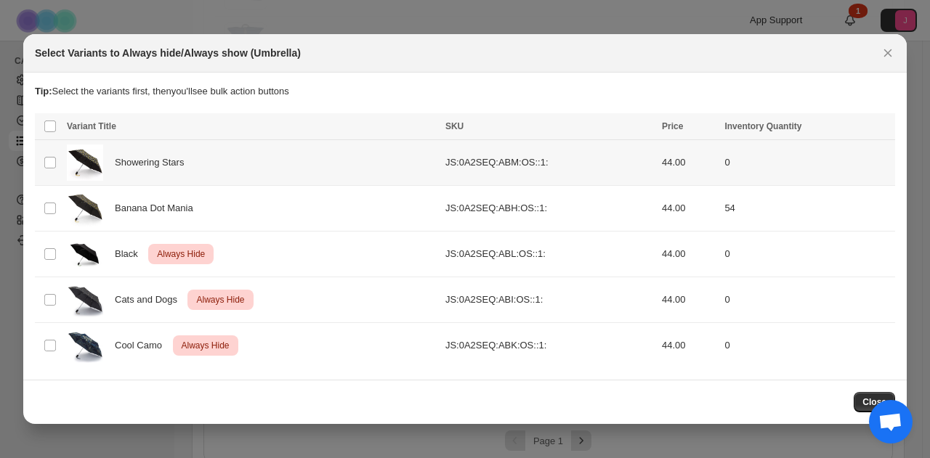
click at [59, 162] on td "Select product variant" at bounding box center [49, 163] width 28 height 46
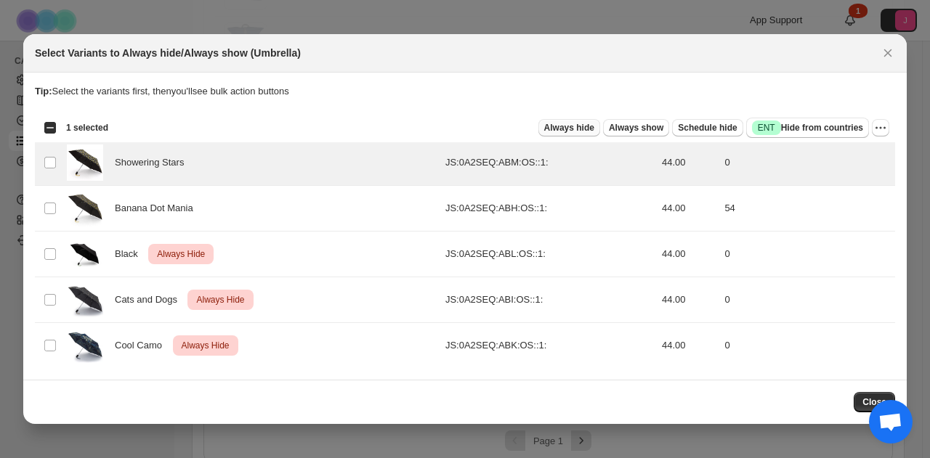
click at [583, 131] on span "Always hide" at bounding box center [569, 128] width 50 height 12
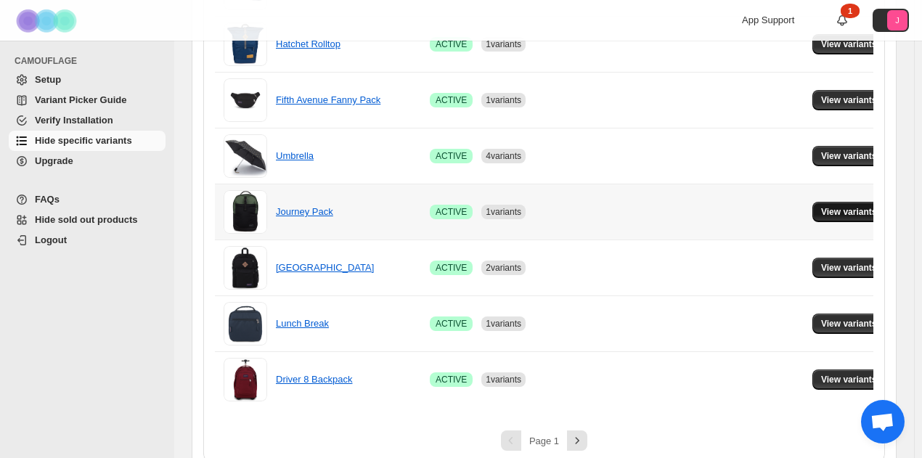
click at [852, 210] on span "View variants" at bounding box center [849, 212] width 56 height 12
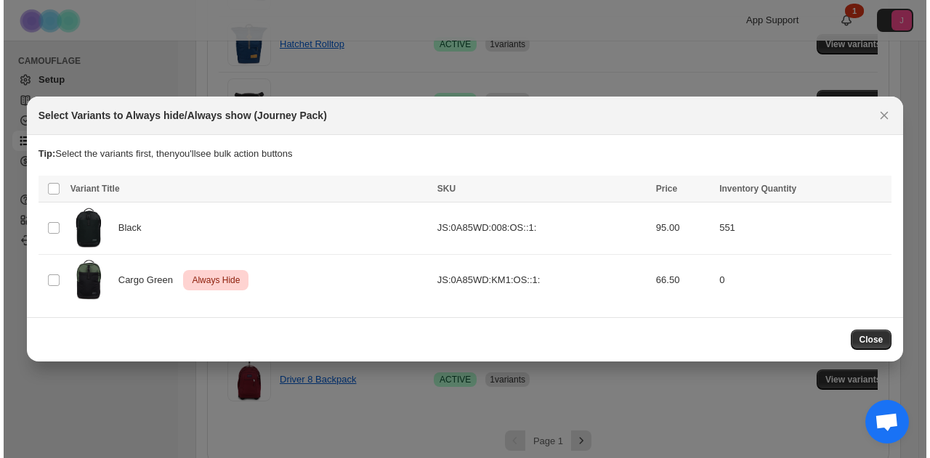
scroll to position [0, 0]
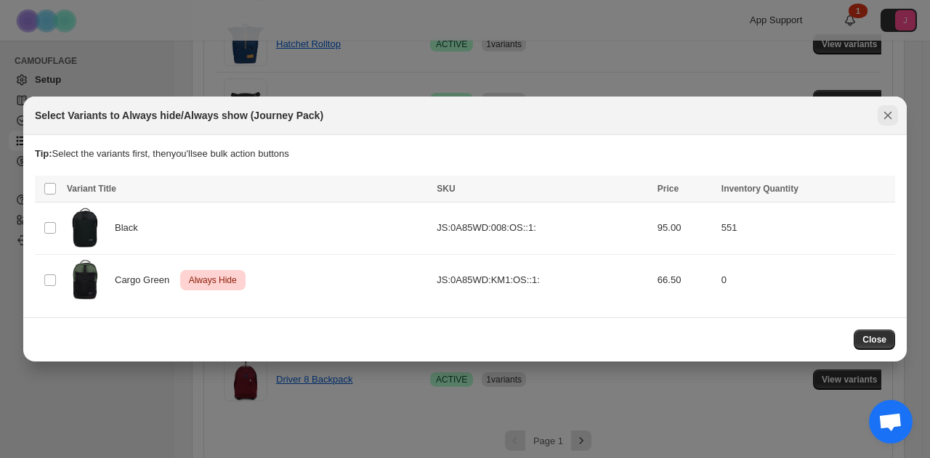
click at [882, 122] on icon "Close" at bounding box center [887, 115] width 15 height 15
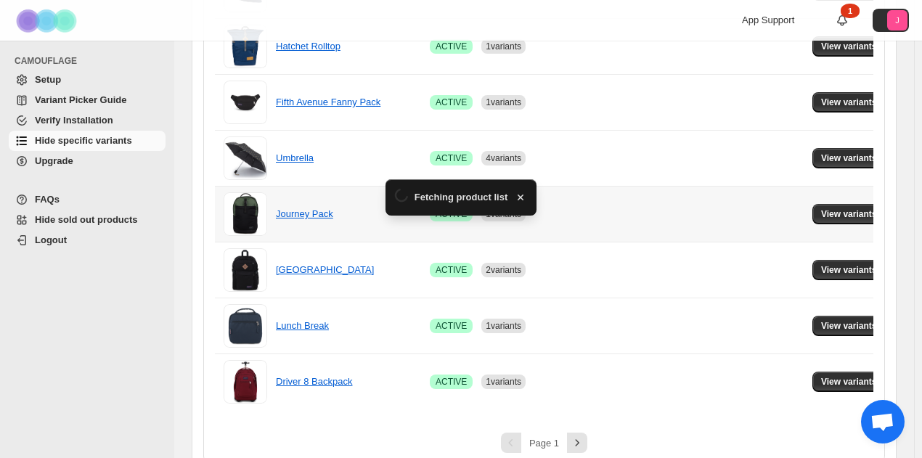
scroll to position [1089, 0]
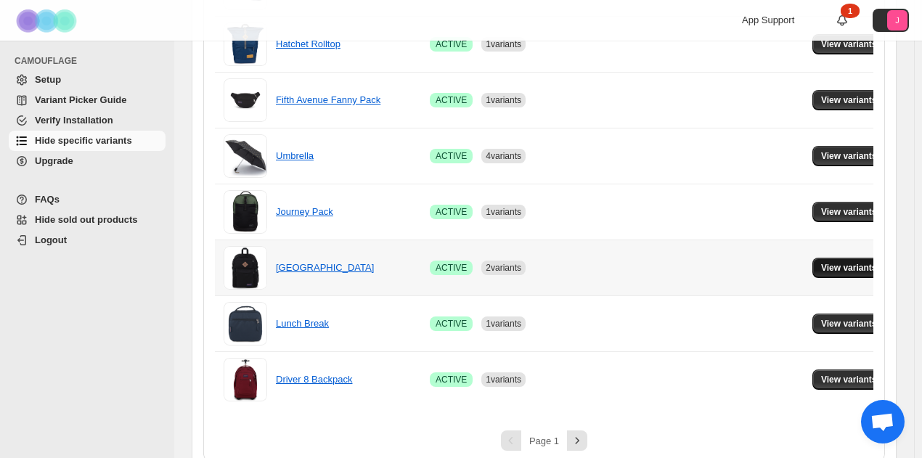
click at [863, 262] on span "View variants" at bounding box center [849, 268] width 56 height 12
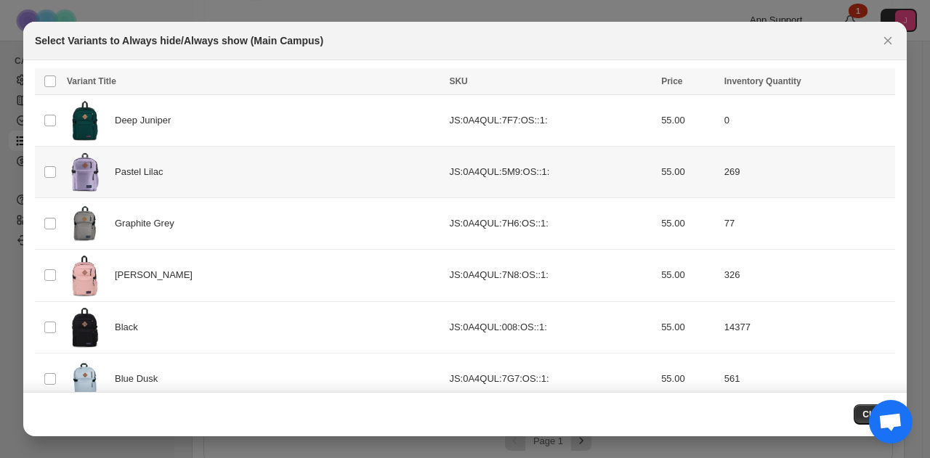
scroll to position [0, 0]
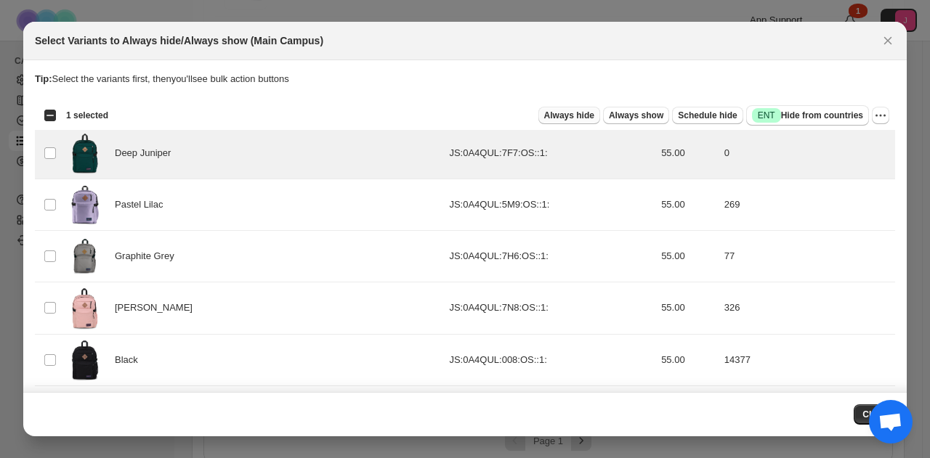
click at [576, 111] on span "Always hide" at bounding box center [569, 116] width 50 height 12
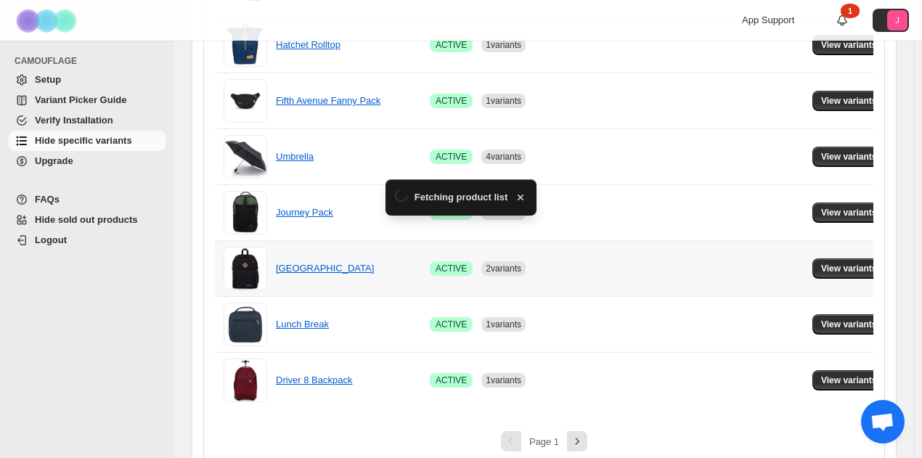
scroll to position [1089, 0]
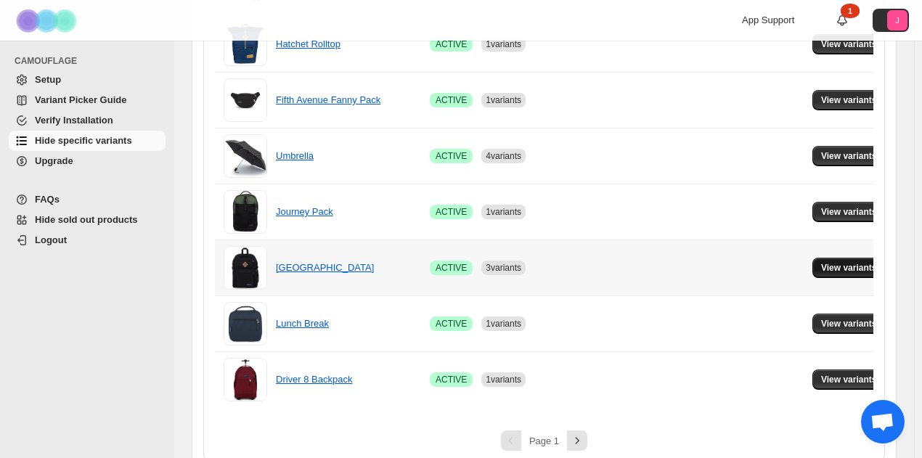
click at [844, 268] on span "View variants" at bounding box center [849, 268] width 56 height 12
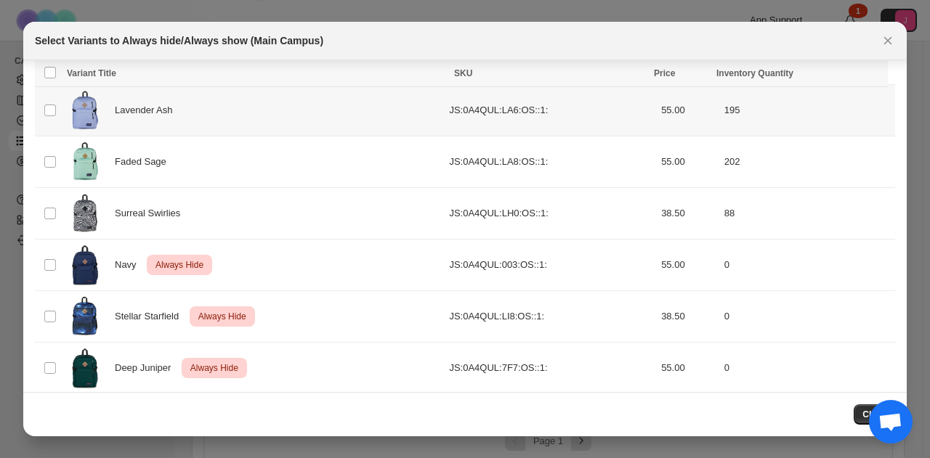
scroll to position [311, 0]
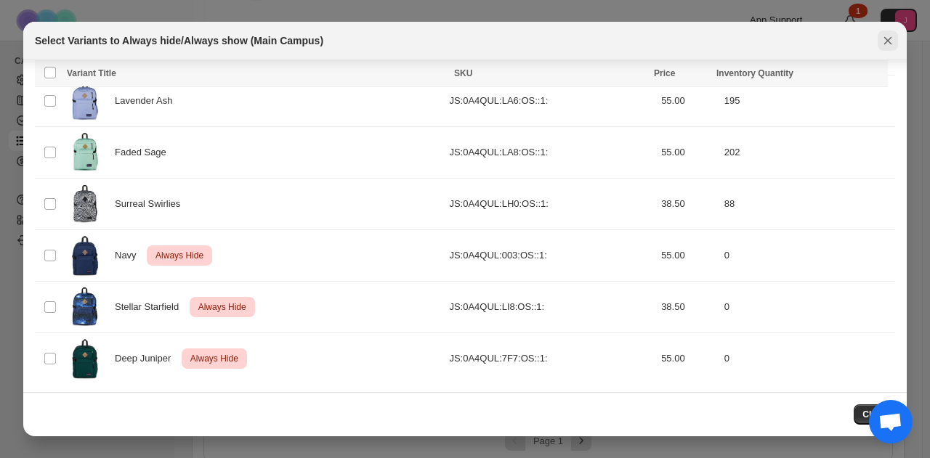
click at [891, 44] on icon "Close" at bounding box center [887, 40] width 15 height 15
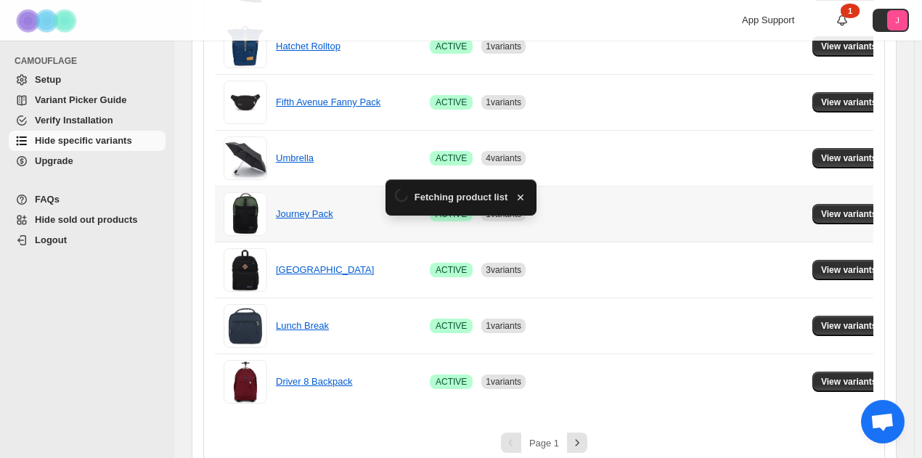
scroll to position [1089, 0]
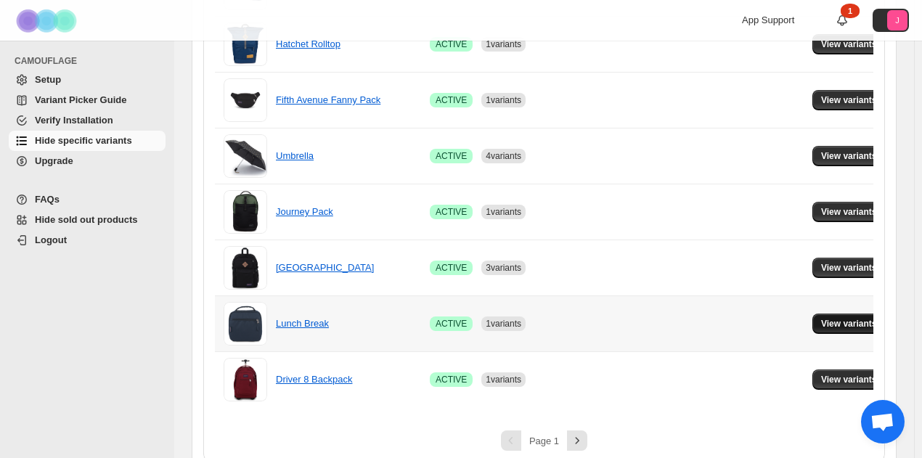
click at [855, 318] on span "View variants" at bounding box center [849, 324] width 56 height 12
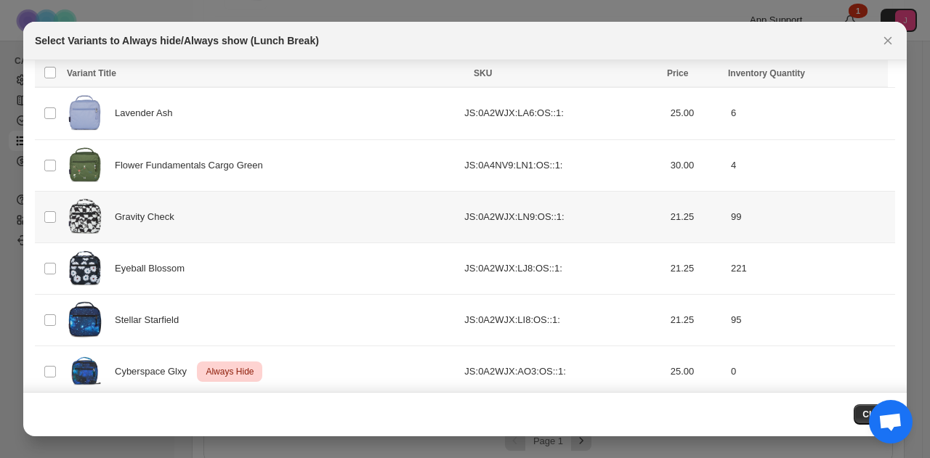
scroll to position [208, 0]
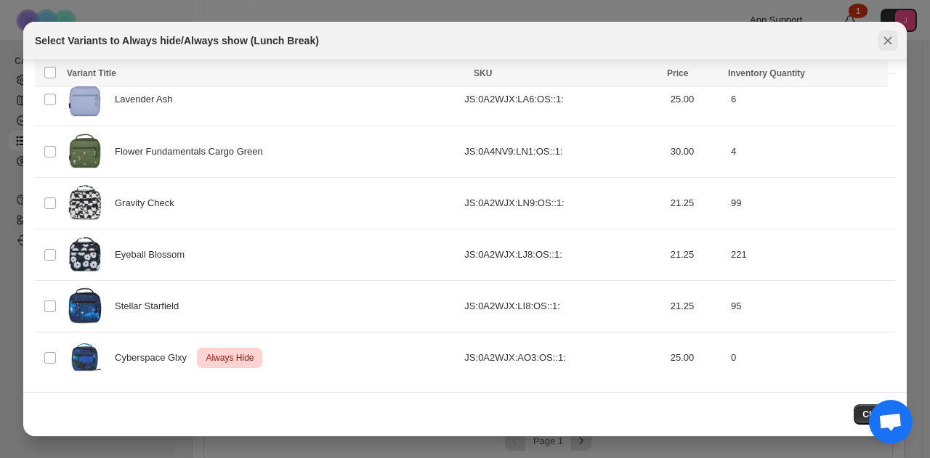
click at [885, 41] on icon "Close" at bounding box center [887, 40] width 15 height 15
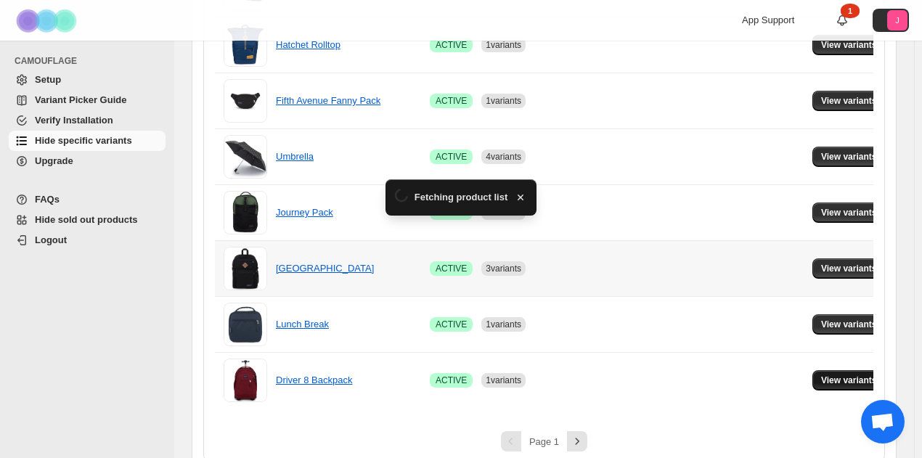
scroll to position [1089, 0]
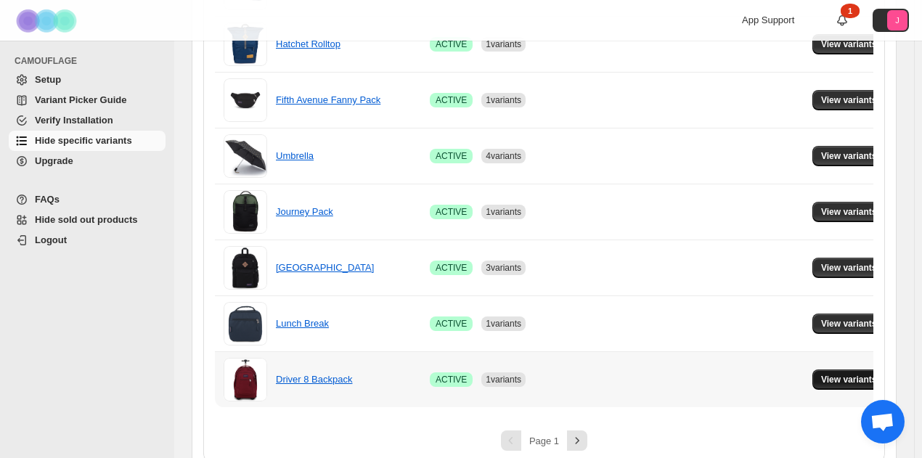
click at [854, 381] on button "View variants" at bounding box center [849, 380] width 73 height 20
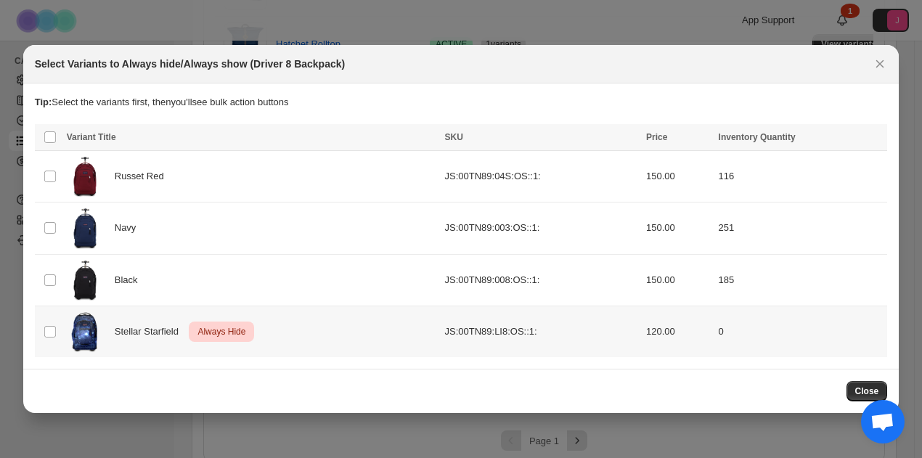
scroll to position [0, 0]
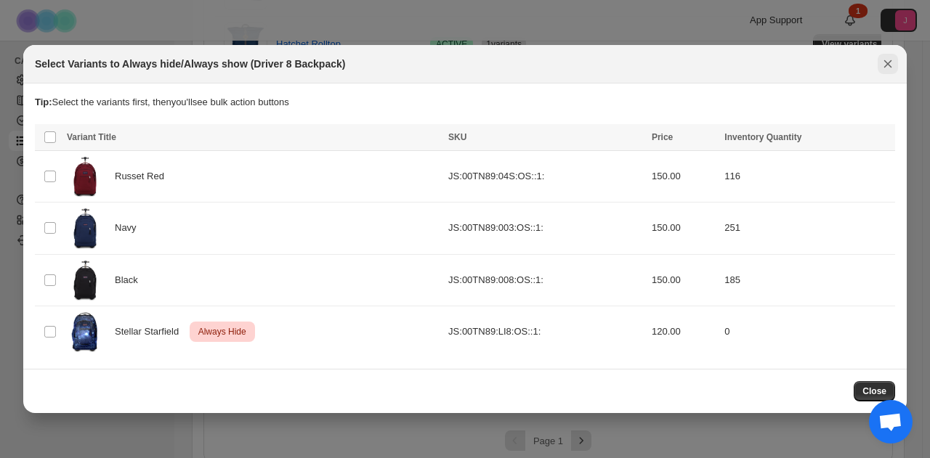
click at [889, 60] on icon "Close" at bounding box center [887, 64] width 15 height 15
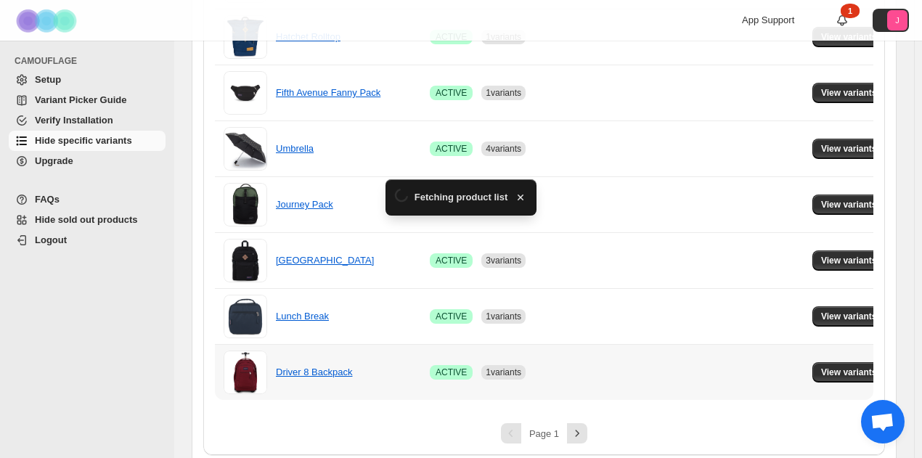
scroll to position [1100, 0]
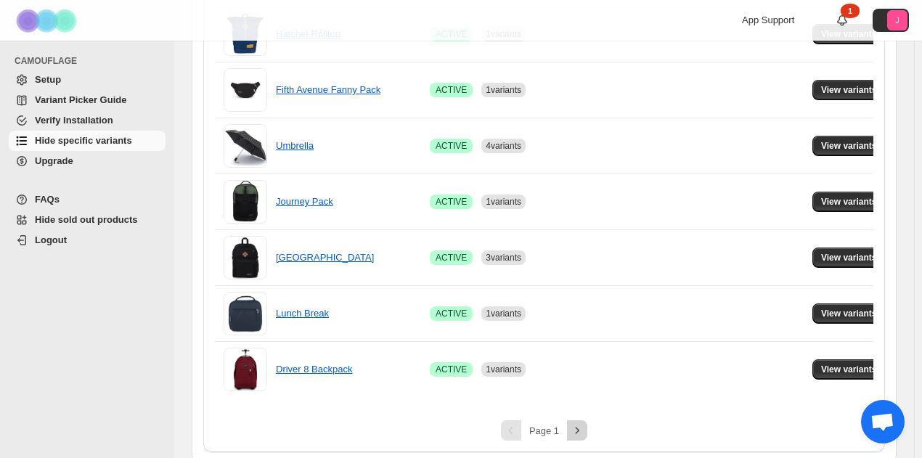
click at [585, 425] on icon "Next" at bounding box center [577, 430] width 15 height 15
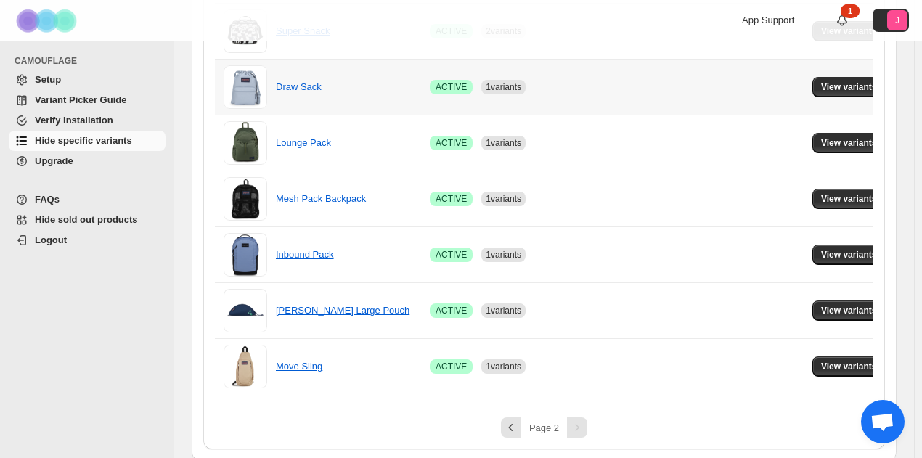
scroll to position [214, 0]
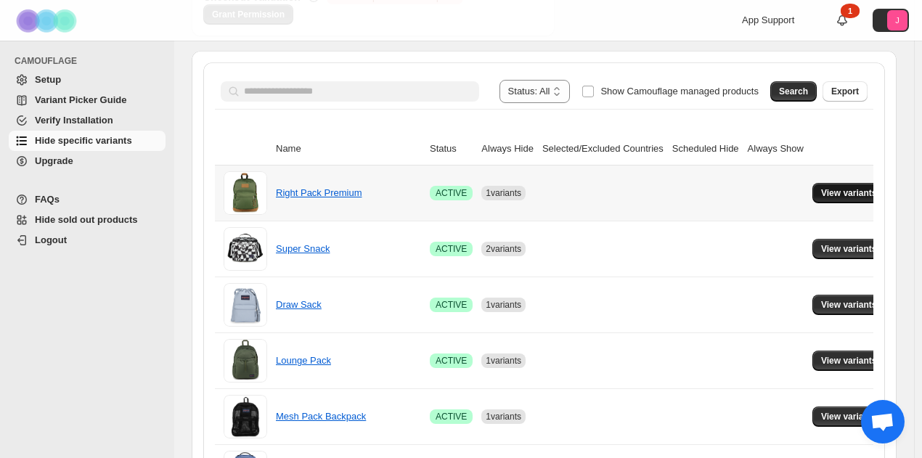
click at [833, 184] on button "View variants" at bounding box center [849, 193] width 73 height 20
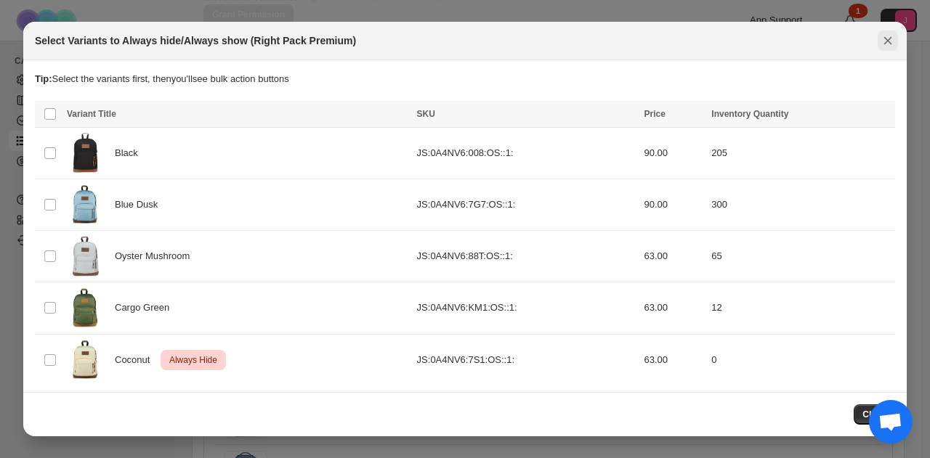
click at [888, 38] on icon "Close" at bounding box center [887, 40] width 15 height 15
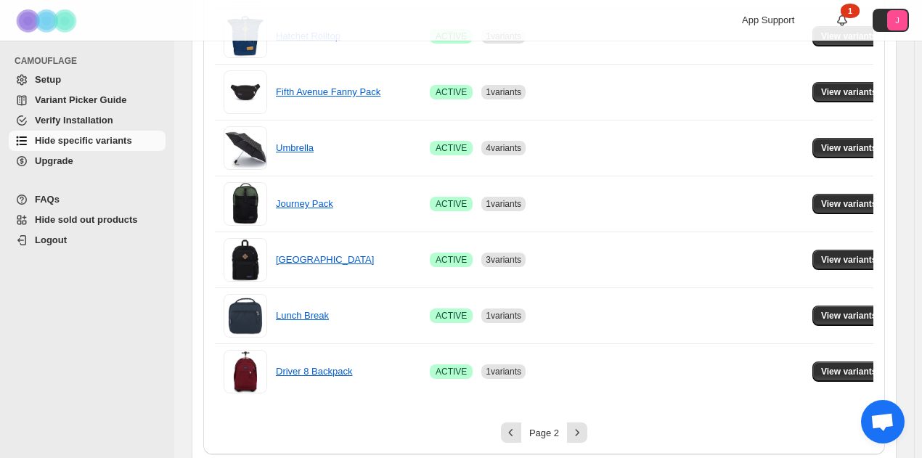
scroll to position [1100, 0]
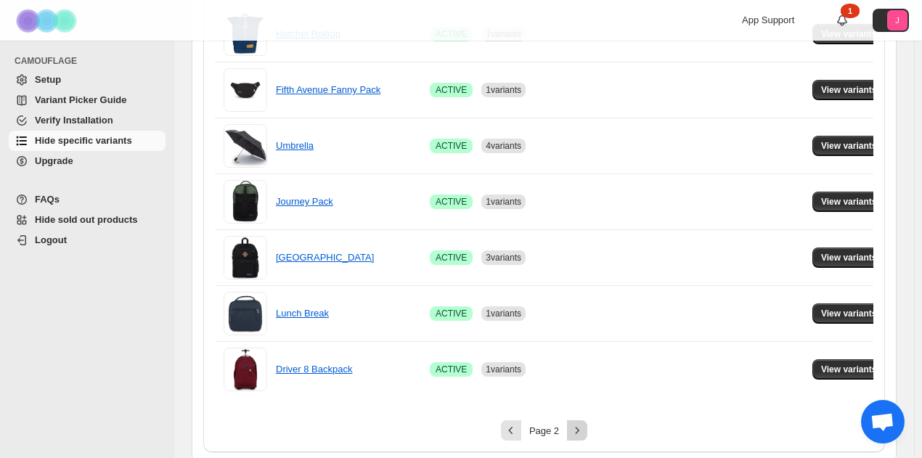
click at [575, 426] on icon "Next" at bounding box center [577, 430] width 15 height 15
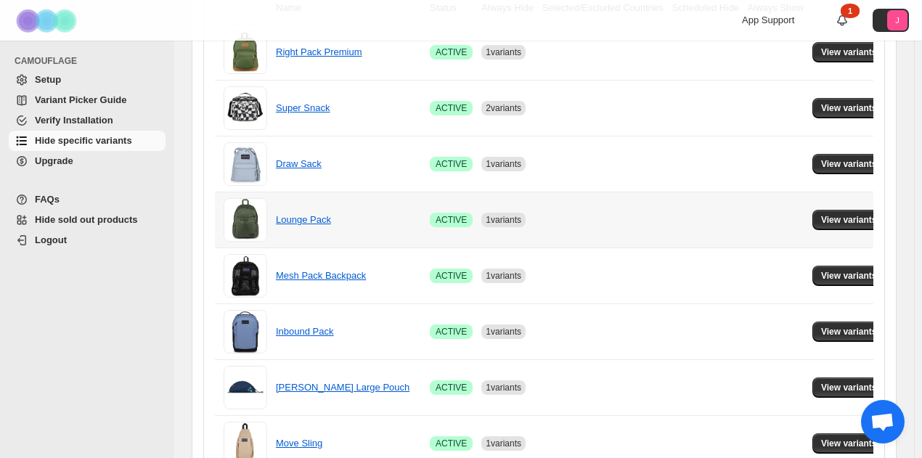
scroll to position [214, 0]
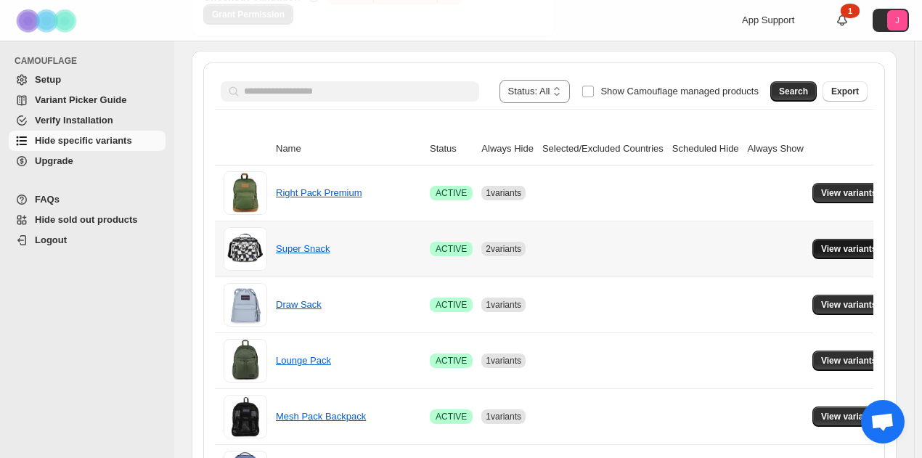
click at [838, 253] on span "View variants" at bounding box center [849, 249] width 56 height 12
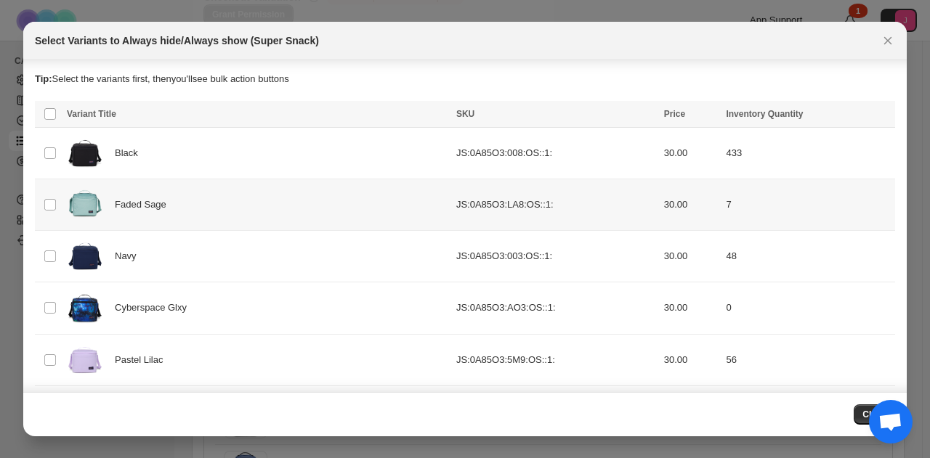
scroll to position [157, 0]
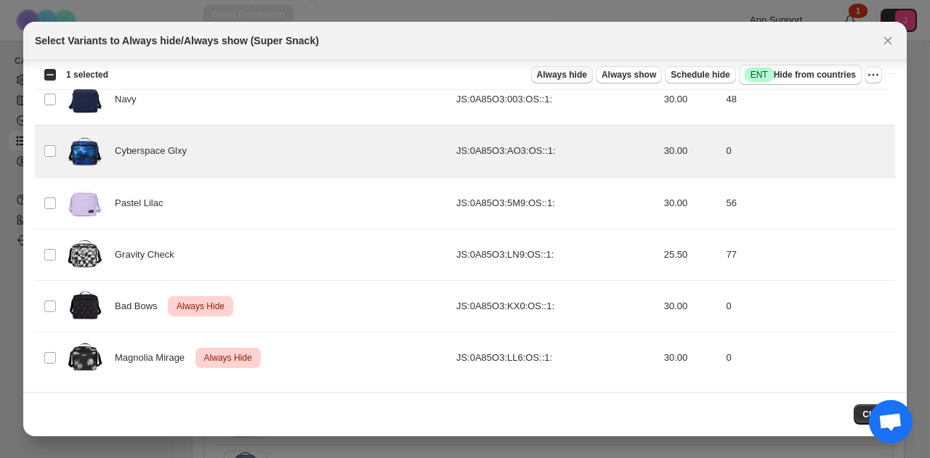
click at [568, 79] on span "Always hide" at bounding box center [562, 75] width 50 height 12
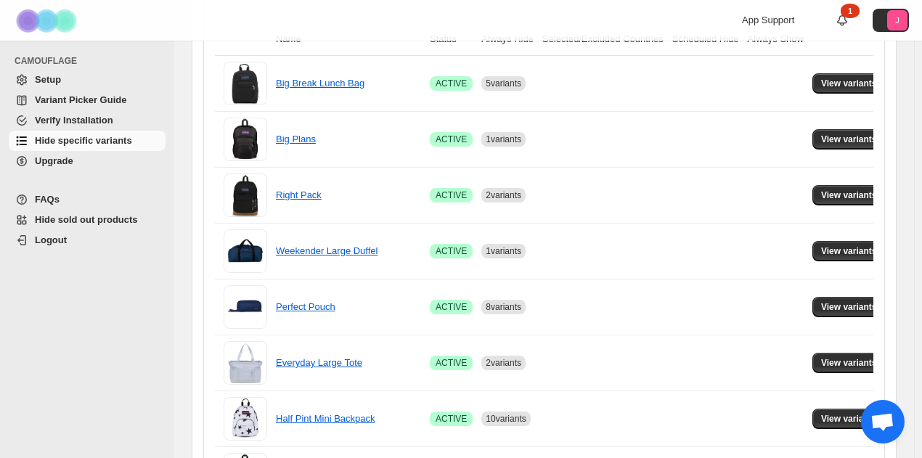
scroll to position [1100, 0]
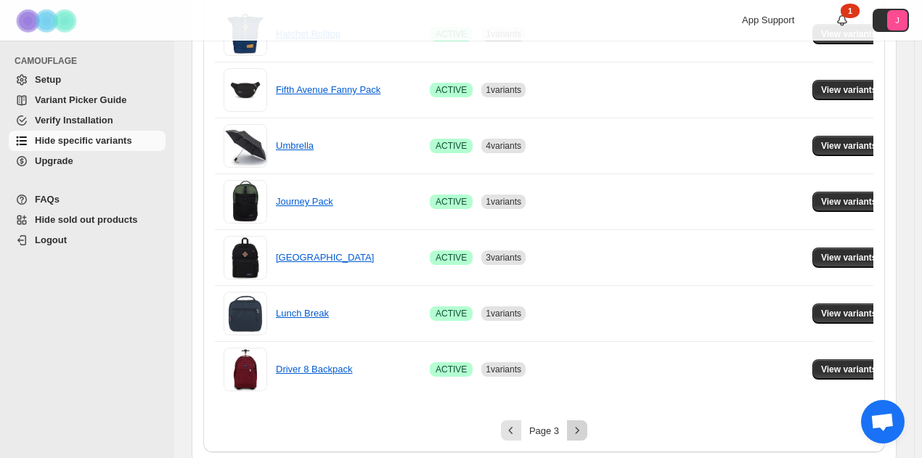
click at [585, 425] on icon "Next" at bounding box center [577, 430] width 15 height 15
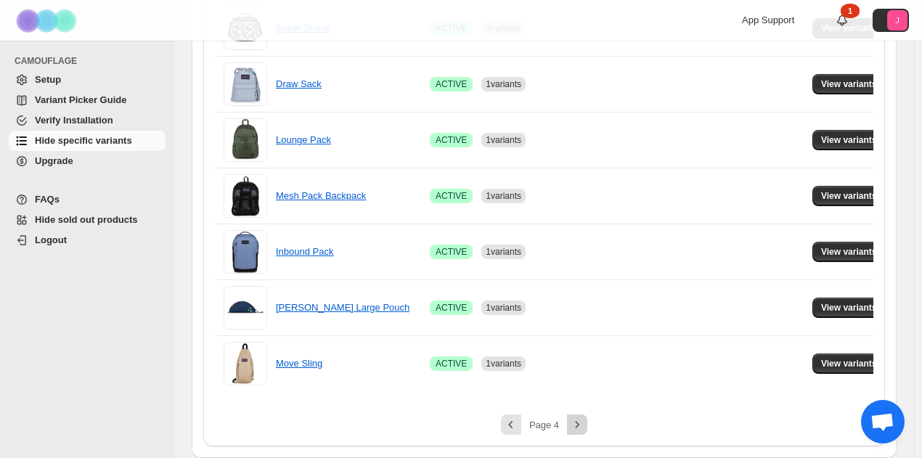
scroll to position [431, 0]
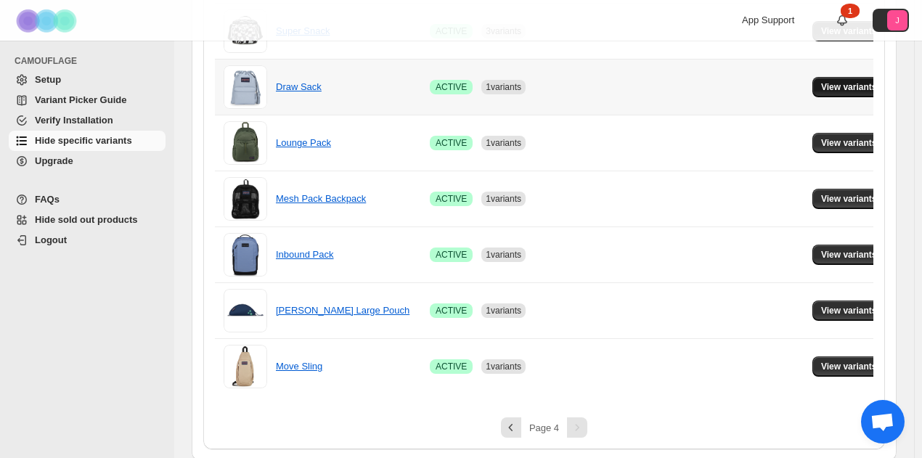
click at [823, 89] on span "View variants" at bounding box center [849, 87] width 56 height 12
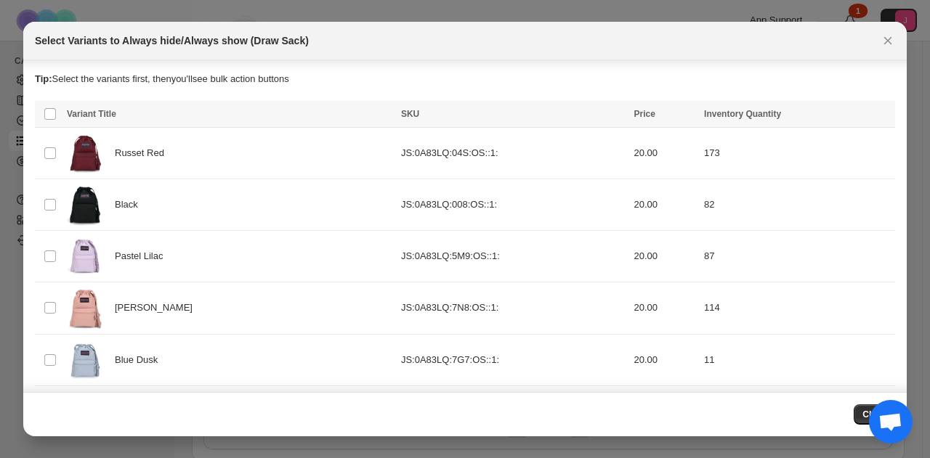
scroll to position [54, 0]
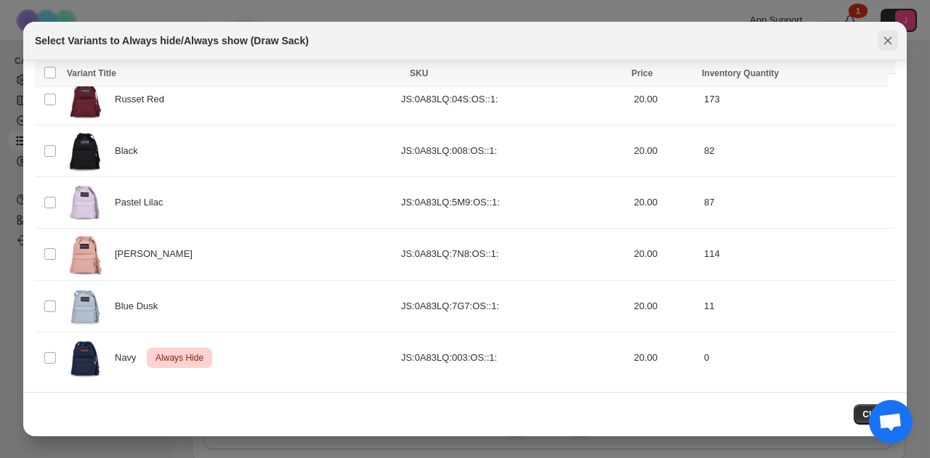
click at [880, 46] on icon "Close" at bounding box center [887, 40] width 15 height 15
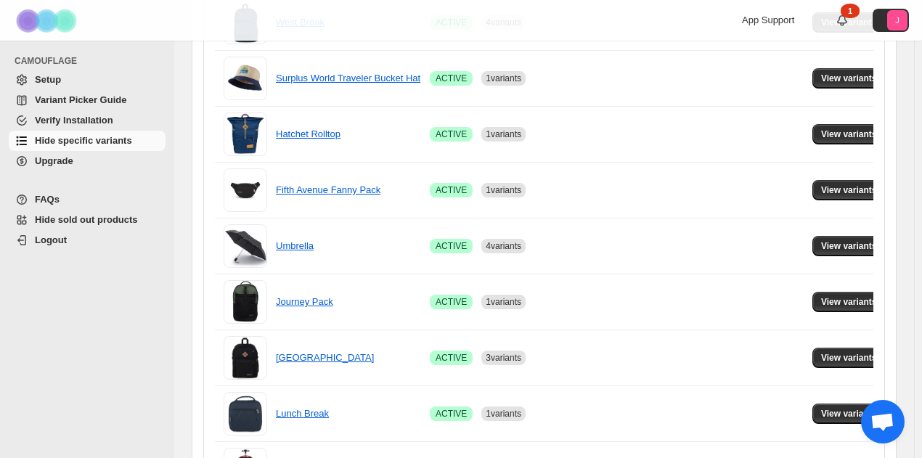
scroll to position [1100, 0]
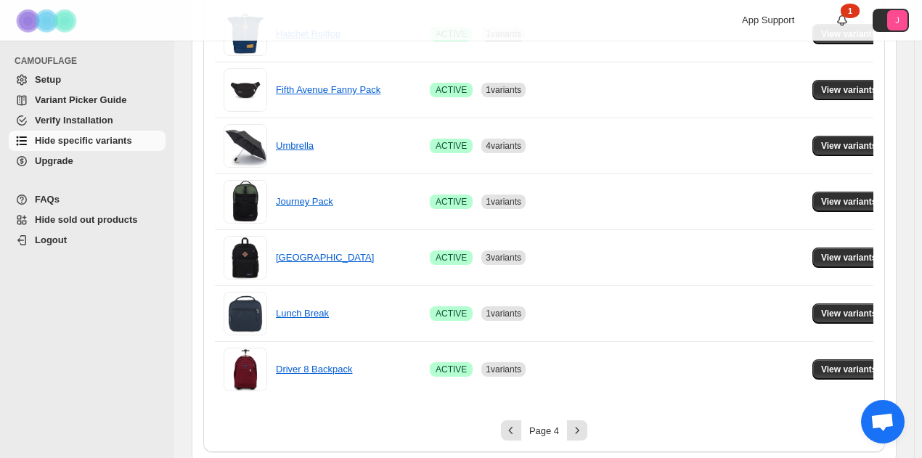
click at [580, 423] on icon "Next" at bounding box center [577, 430] width 15 height 15
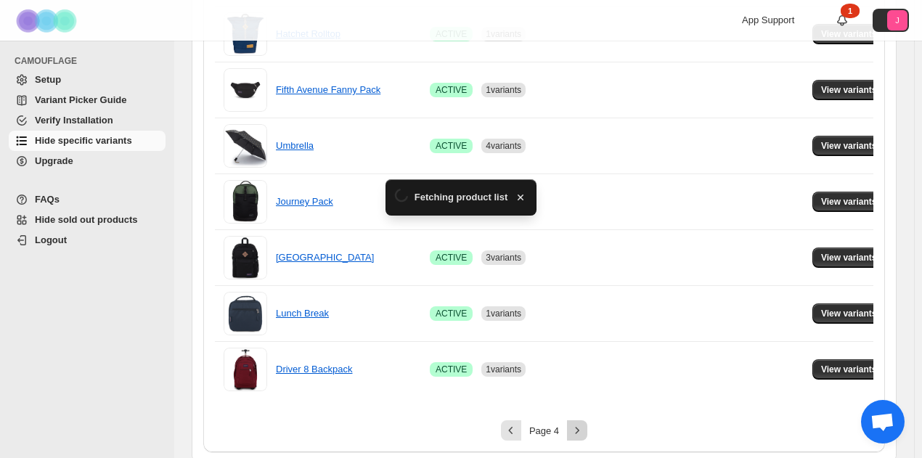
scroll to position [431, 0]
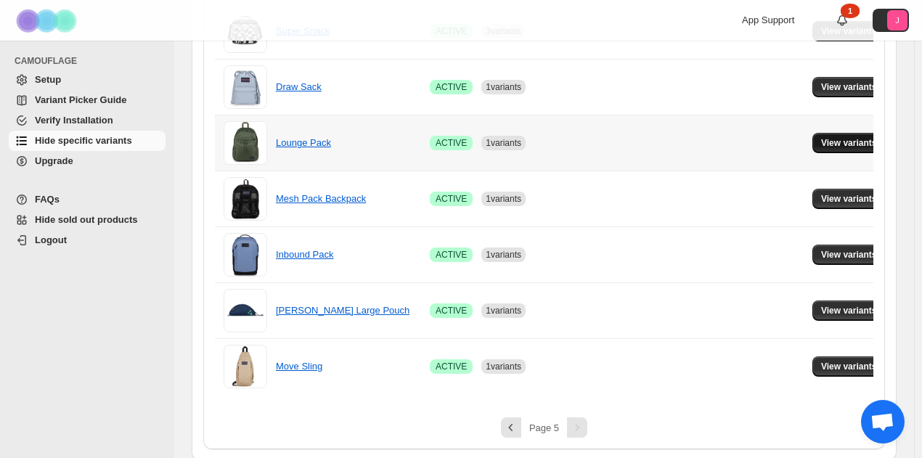
click at [817, 149] on button "View variants" at bounding box center [849, 143] width 73 height 20
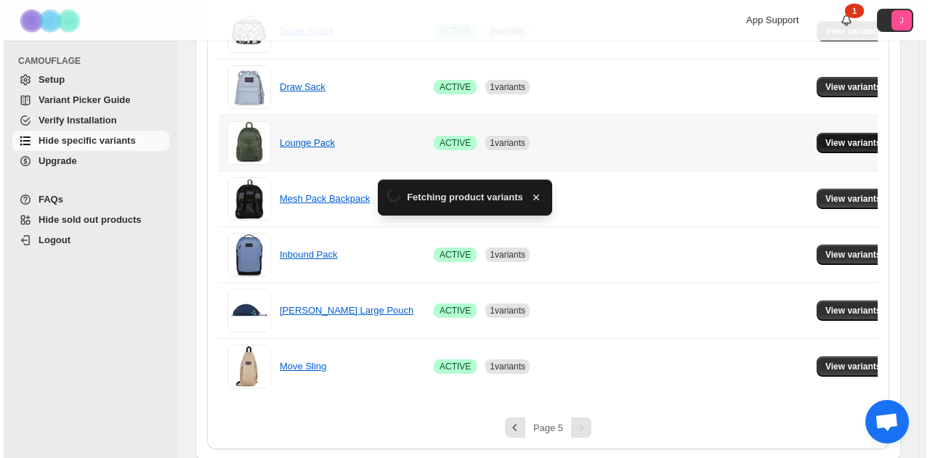
scroll to position [0, 0]
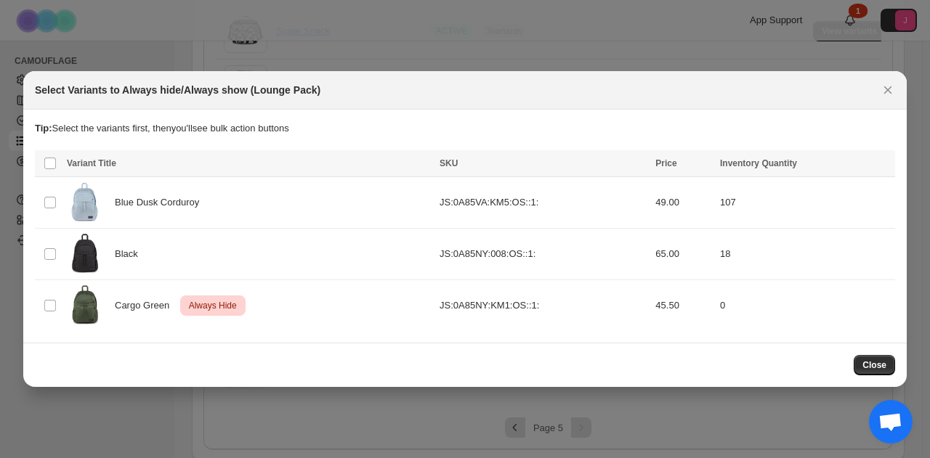
click at [899, 91] on div "Select Variants to Always hide/Always show (Lounge Pack)" at bounding box center [464, 90] width 883 height 38
click at [890, 88] on icon "Close" at bounding box center [888, 90] width 8 height 8
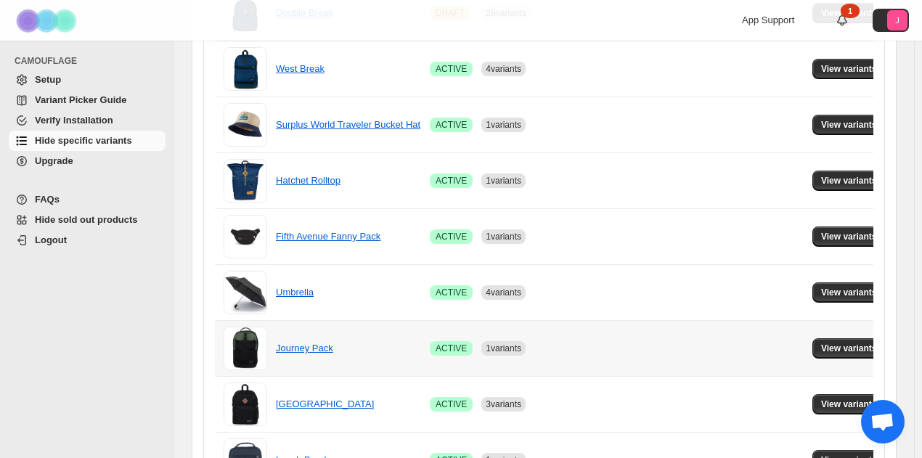
scroll to position [1100, 0]
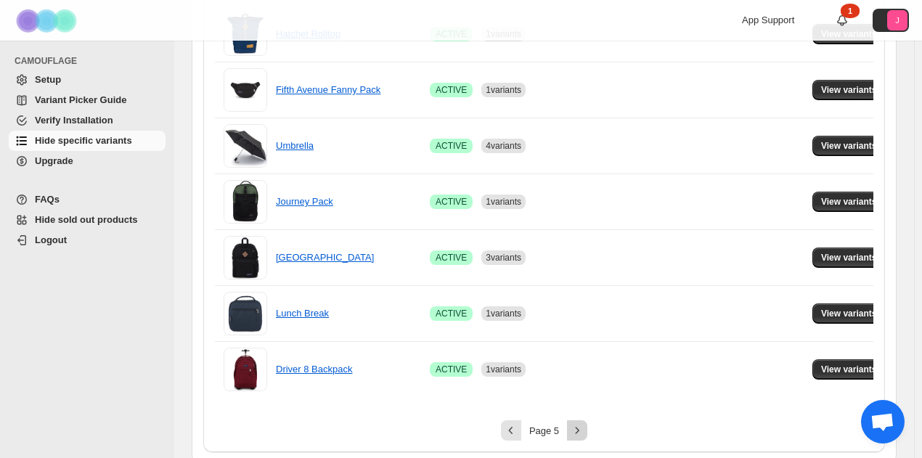
click at [571, 423] on button "Next" at bounding box center [577, 431] width 20 height 20
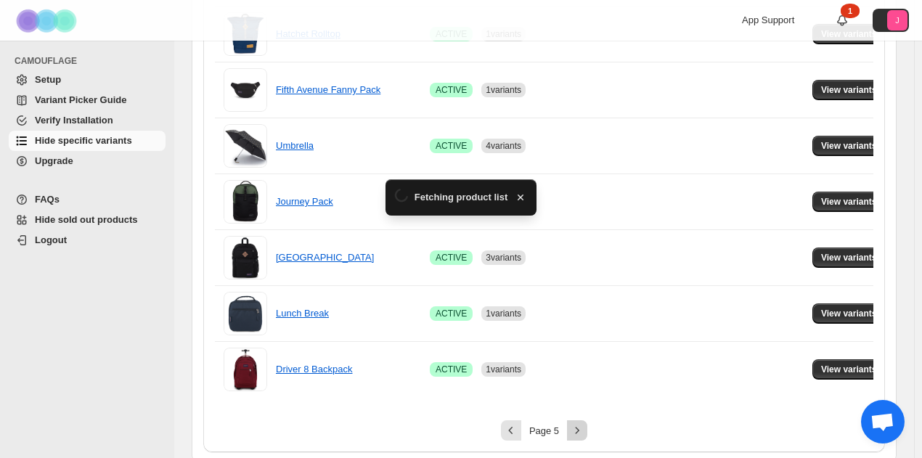
scroll to position [431, 0]
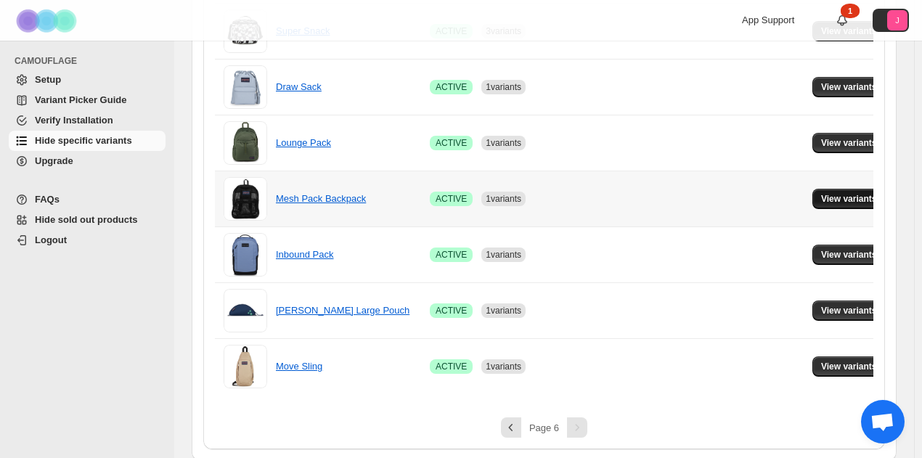
click at [824, 193] on span "View variants" at bounding box center [849, 199] width 56 height 12
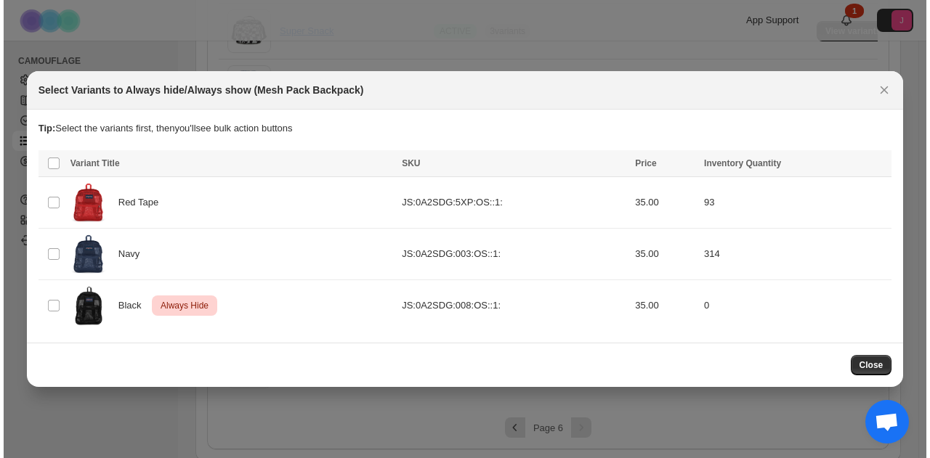
scroll to position [0, 0]
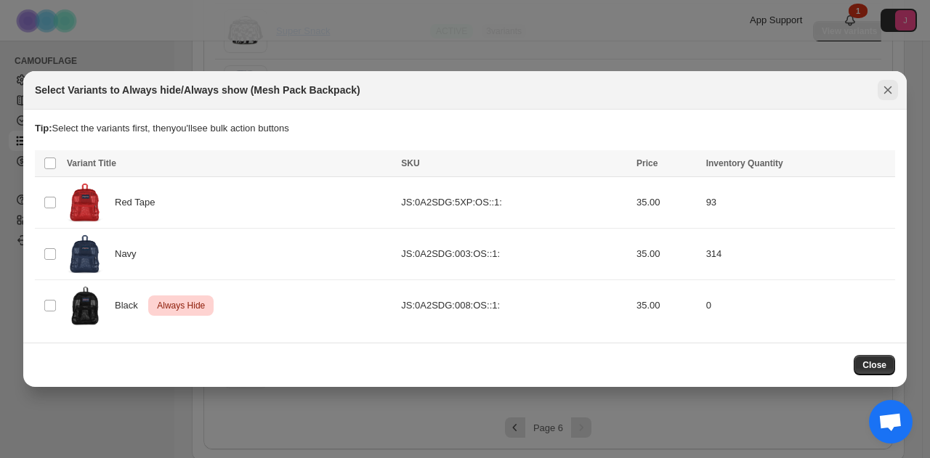
click at [890, 89] on icon "Close" at bounding box center [887, 90] width 15 height 15
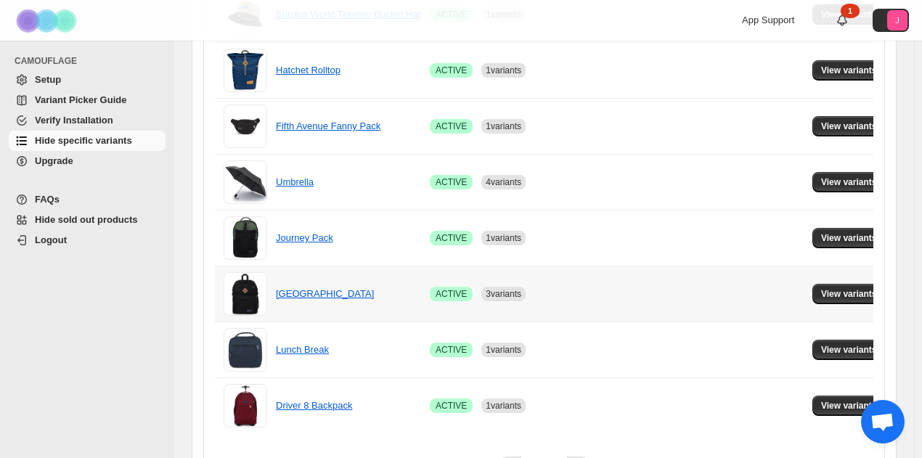
scroll to position [1085, 0]
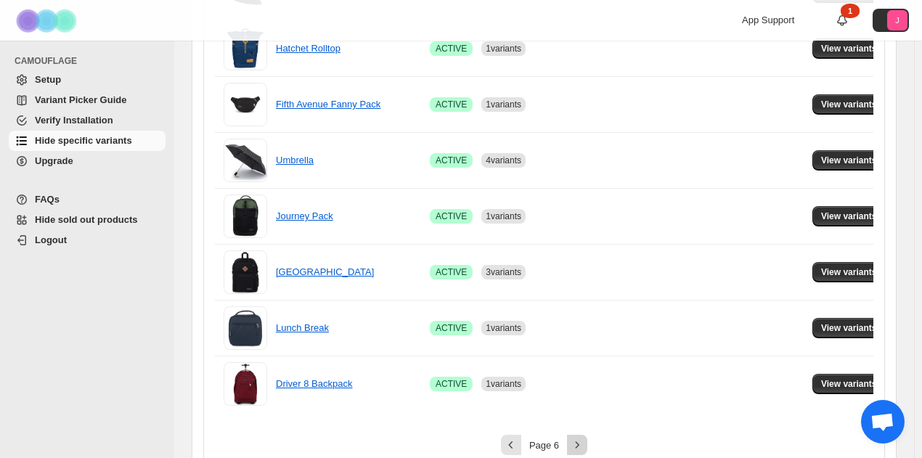
click at [571, 442] on button "Next" at bounding box center [577, 445] width 20 height 20
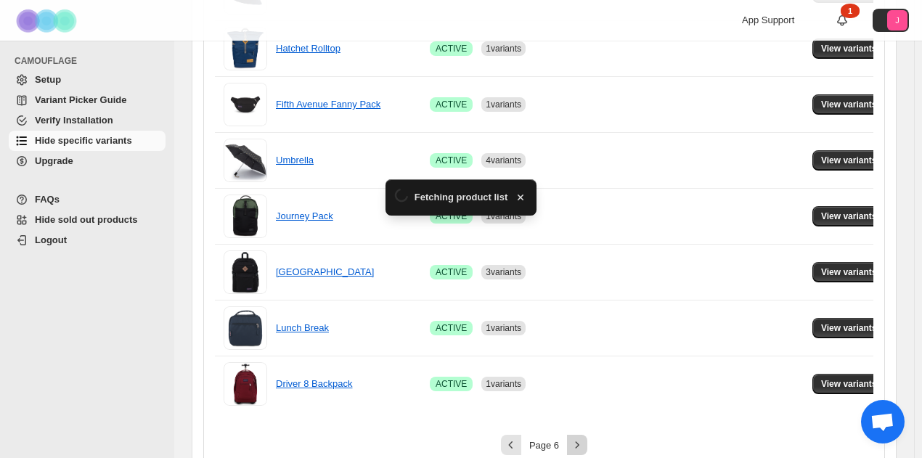
scroll to position [431, 0]
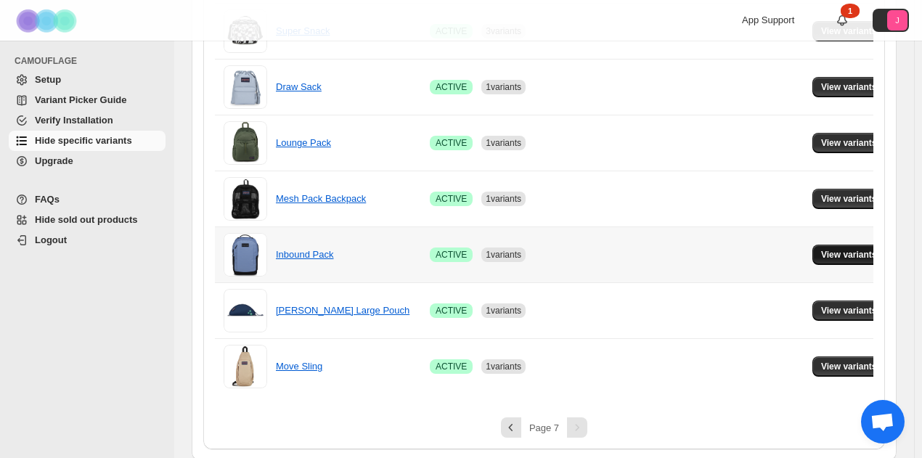
click at [840, 251] on span "View variants" at bounding box center [849, 255] width 56 height 12
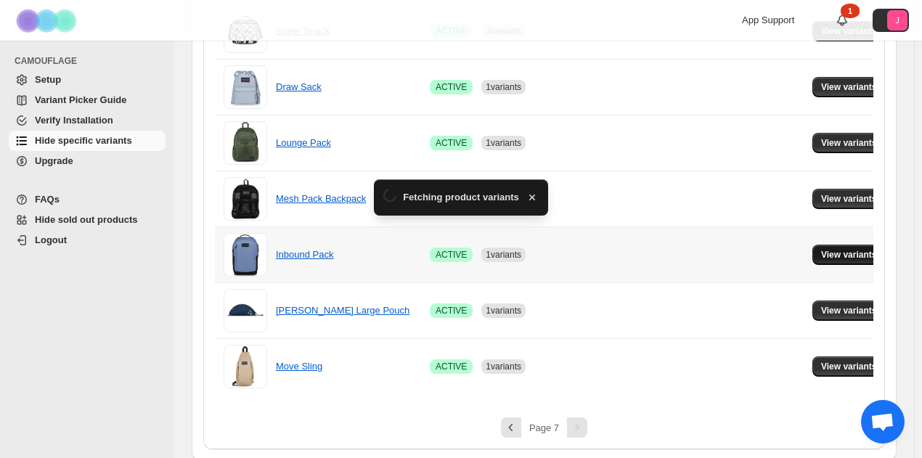
scroll to position [0, 0]
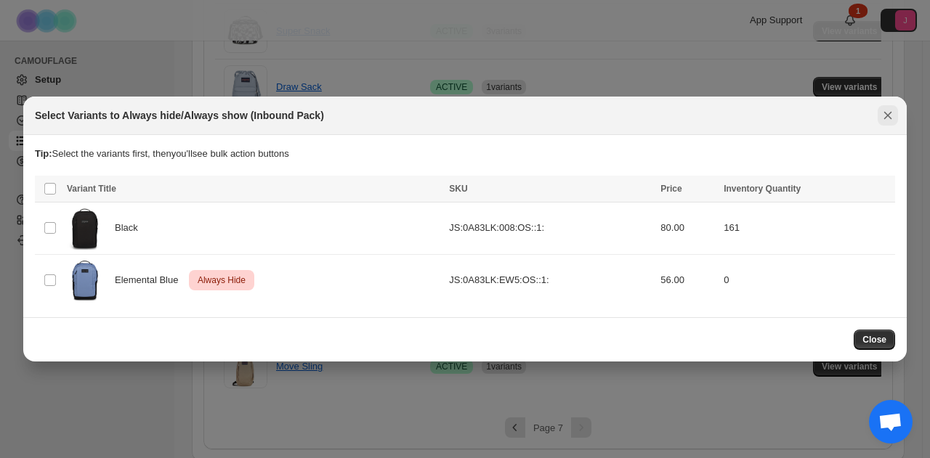
click at [893, 117] on div "Select Variants to Always hide/Always show (Inbound Pack)" at bounding box center [464, 116] width 883 height 38
click at [890, 117] on icon "Close" at bounding box center [887, 115] width 15 height 15
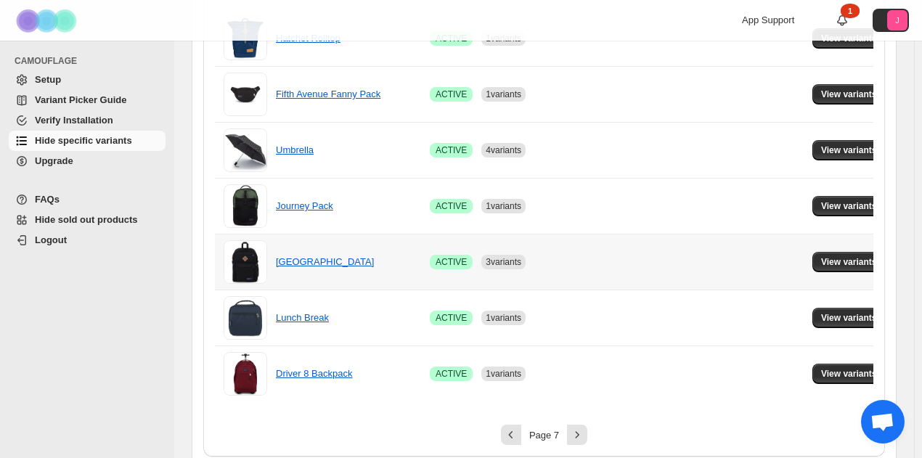
scroll to position [1100, 0]
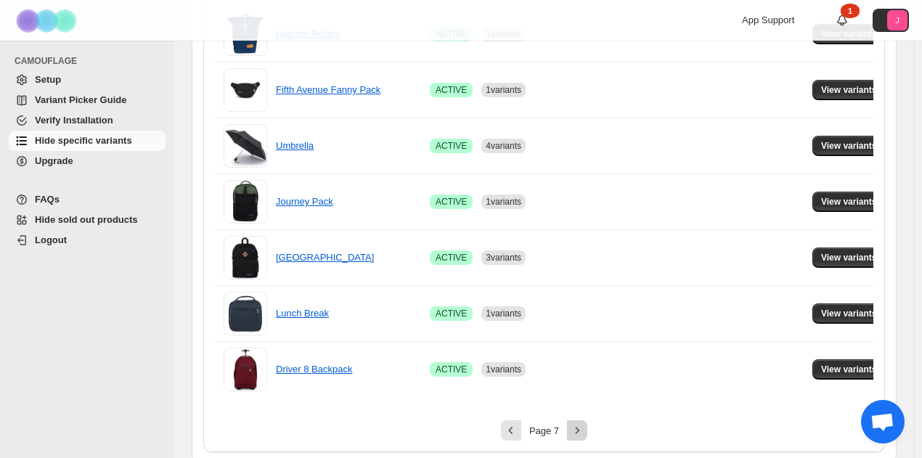
drag, startPoint x: 590, startPoint y: 416, endPoint x: 582, endPoint y: 421, distance: 9.1
click at [588, 421] on div "Pagination" at bounding box center [577, 431] width 20 height 20
click at [582, 423] on icon "Next" at bounding box center [577, 430] width 15 height 15
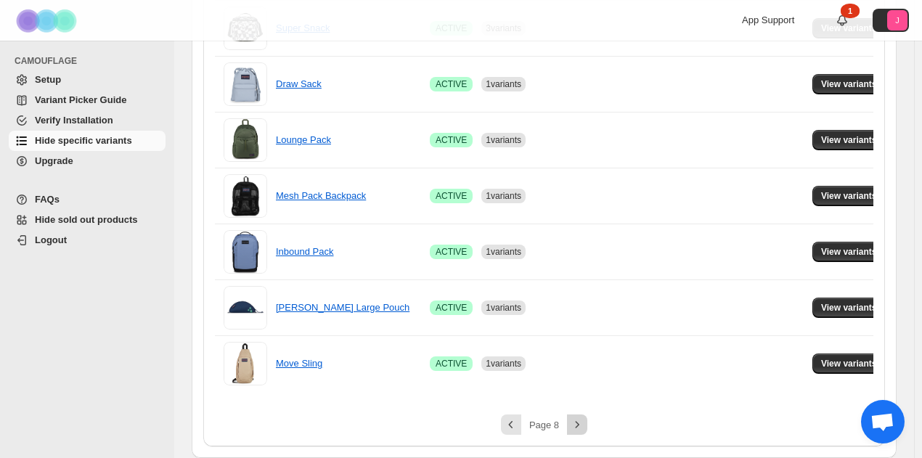
scroll to position [431, 0]
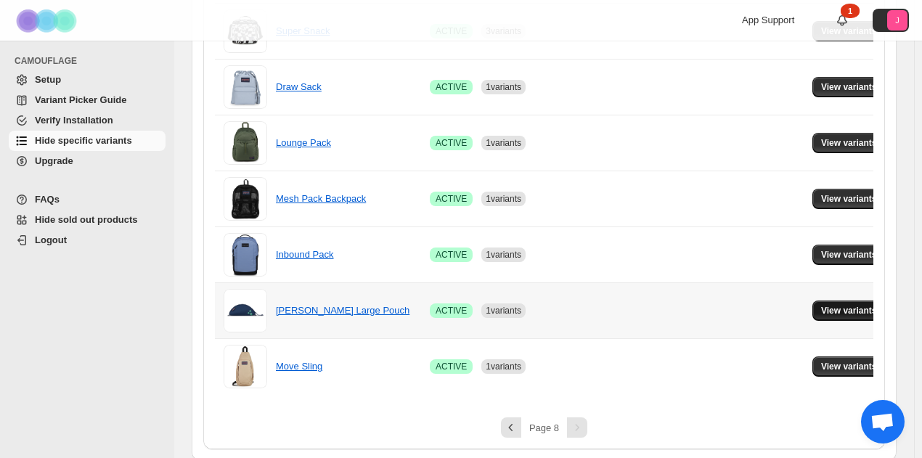
click at [863, 305] on span "View variants" at bounding box center [849, 311] width 56 height 12
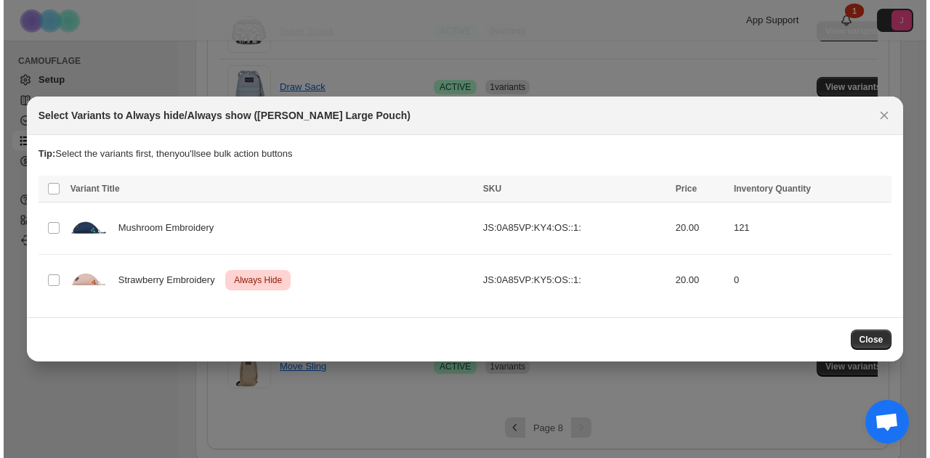
scroll to position [0, 0]
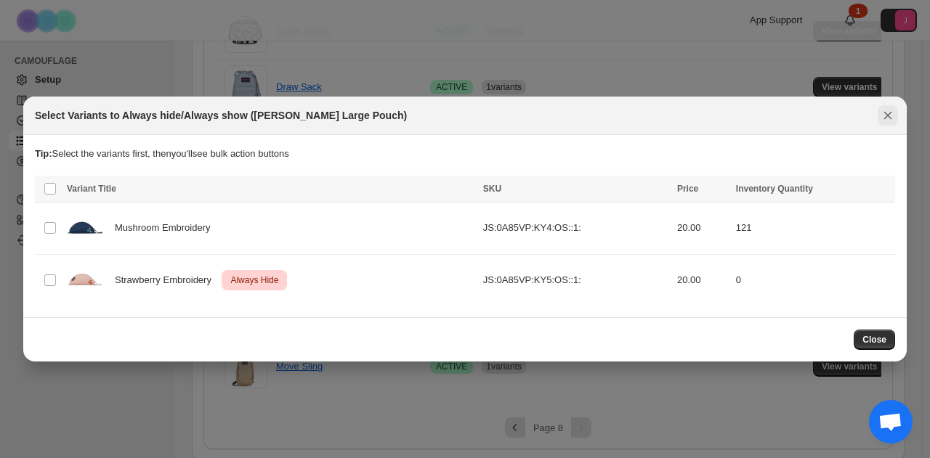
click at [890, 115] on icon "Close" at bounding box center [887, 115] width 15 height 15
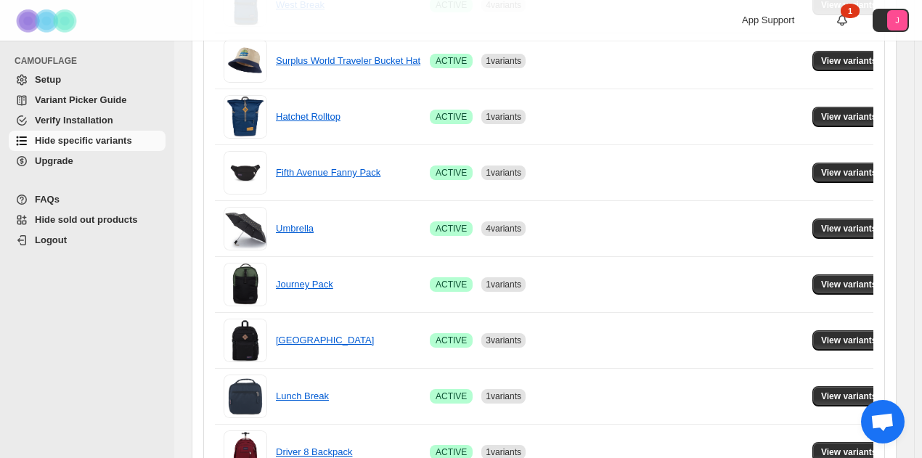
scroll to position [1100, 0]
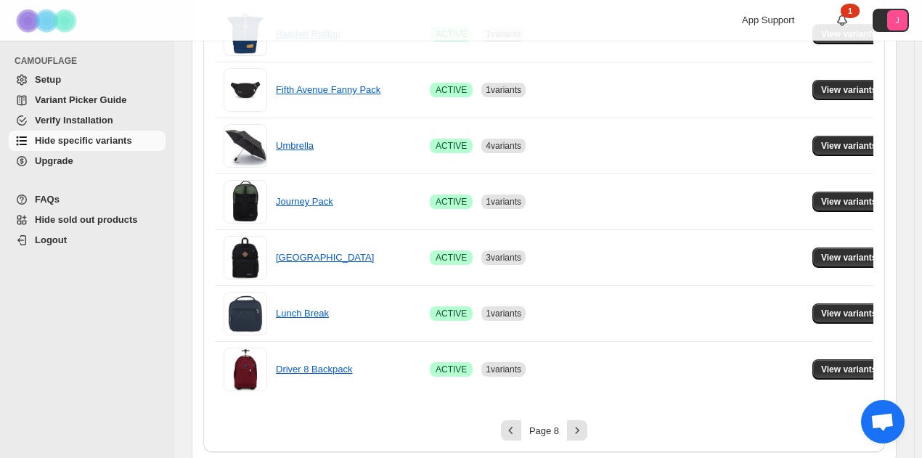
click at [582, 423] on icon "Next" at bounding box center [577, 430] width 15 height 15
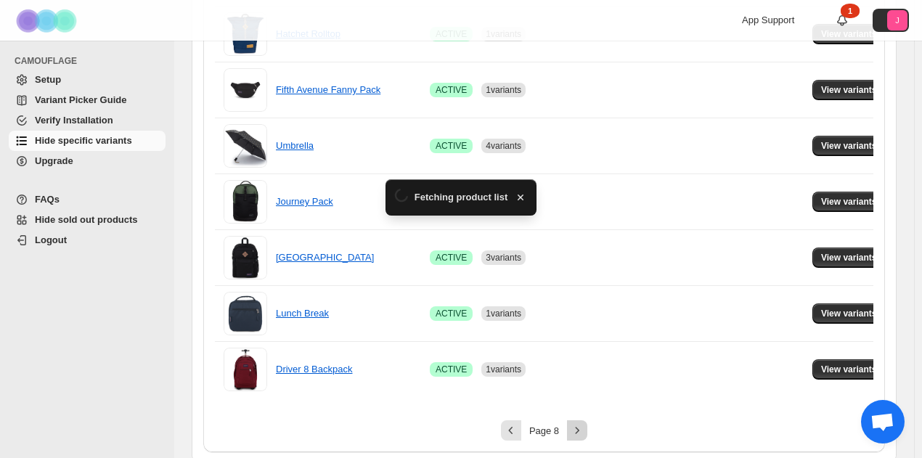
scroll to position [431, 0]
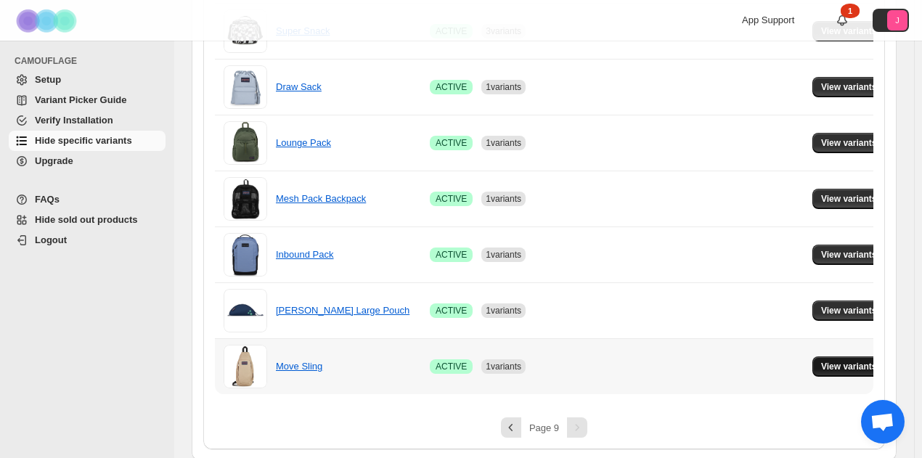
click at [813, 361] on button "View variants" at bounding box center [849, 367] width 73 height 20
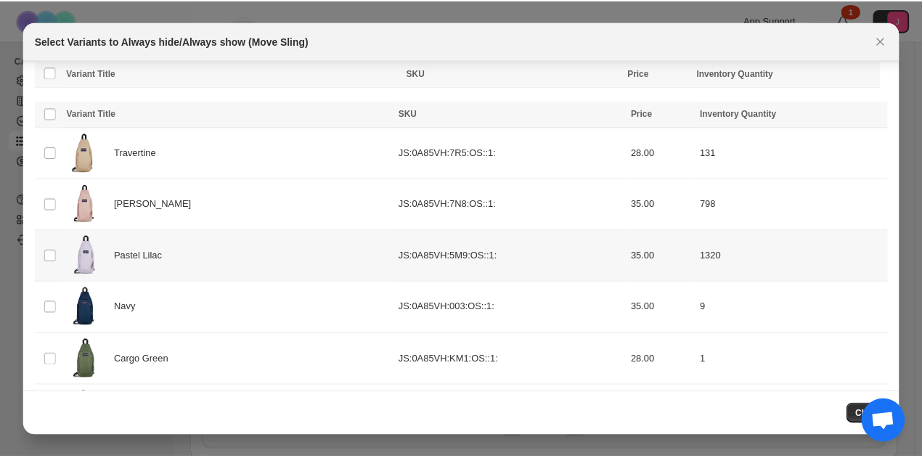
scroll to position [54, 0]
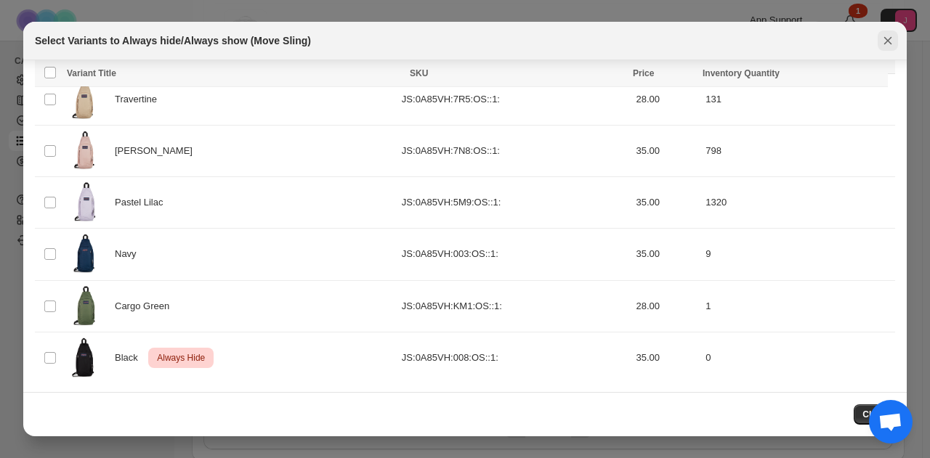
click at [883, 40] on icon "Close" at bounding box center [887, 40] width 15 height 15
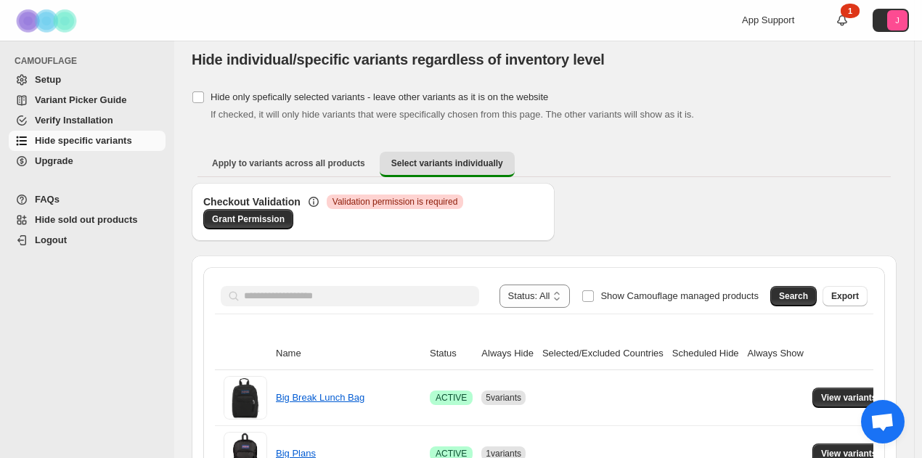
scroll to position [0, 0]
